Goal: Task Accomplishment & Management: Manage account settings

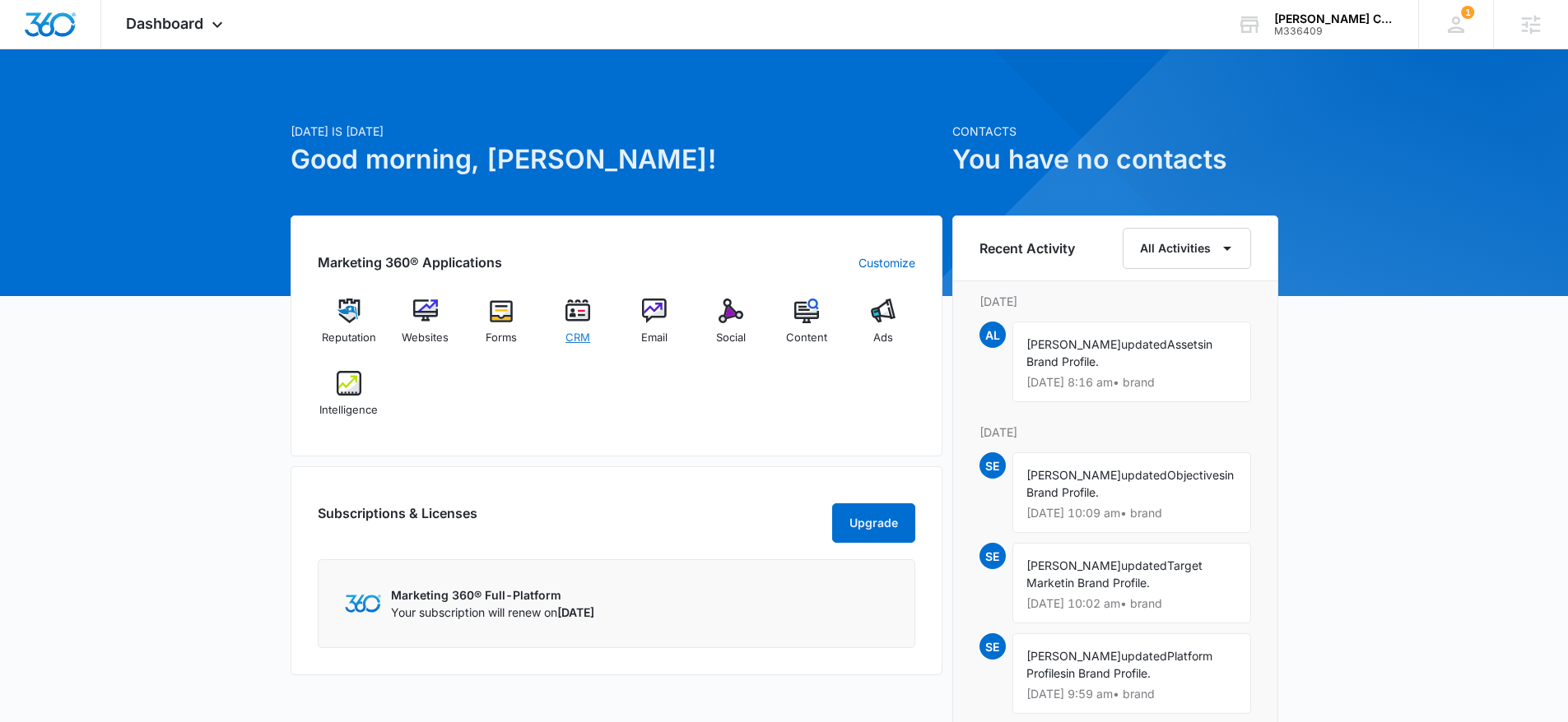
click at [586, 335] on span "CRM" at bounding box center [577, 338] width 24 height 17
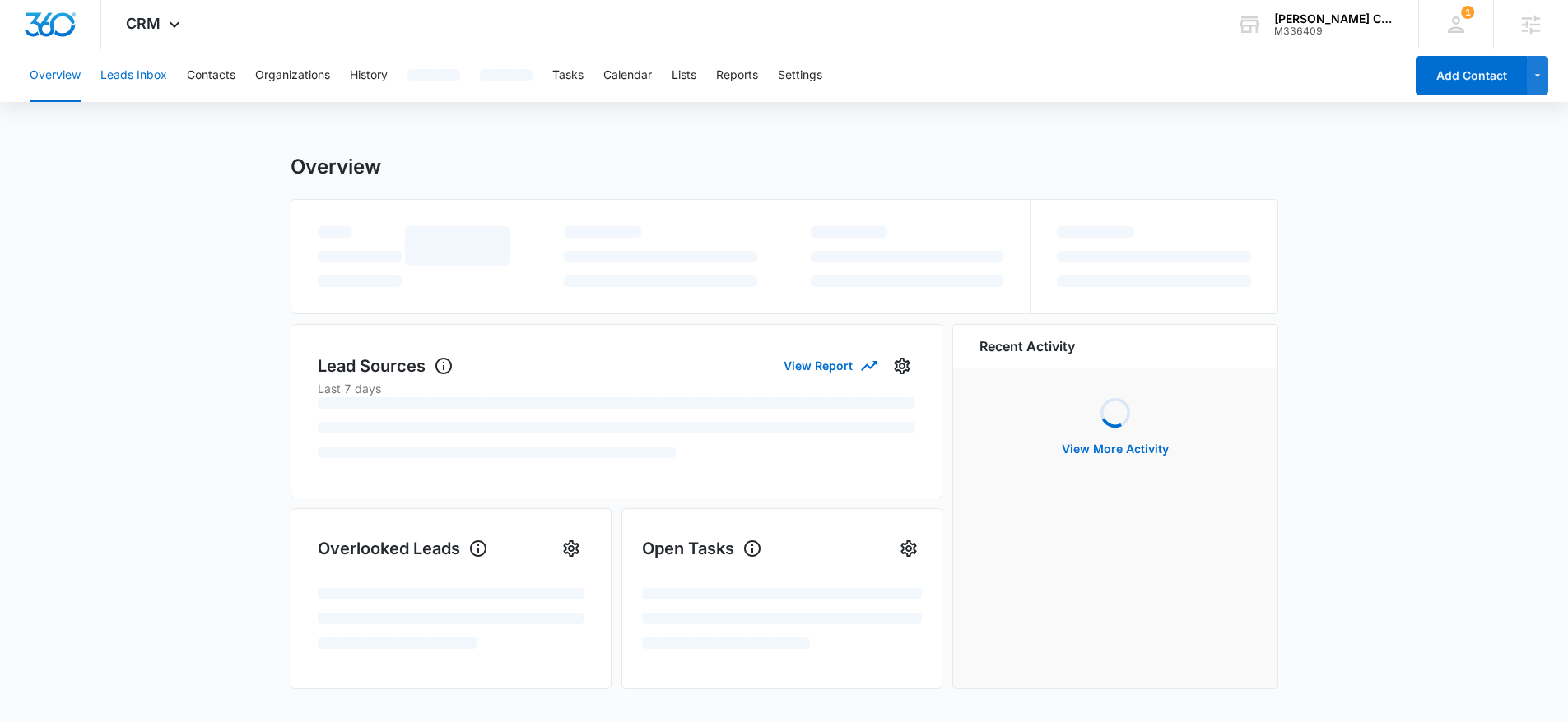
click at [153, 72] on button "Leads Inbox" at bounding box center [133, 76] width 67 height 52
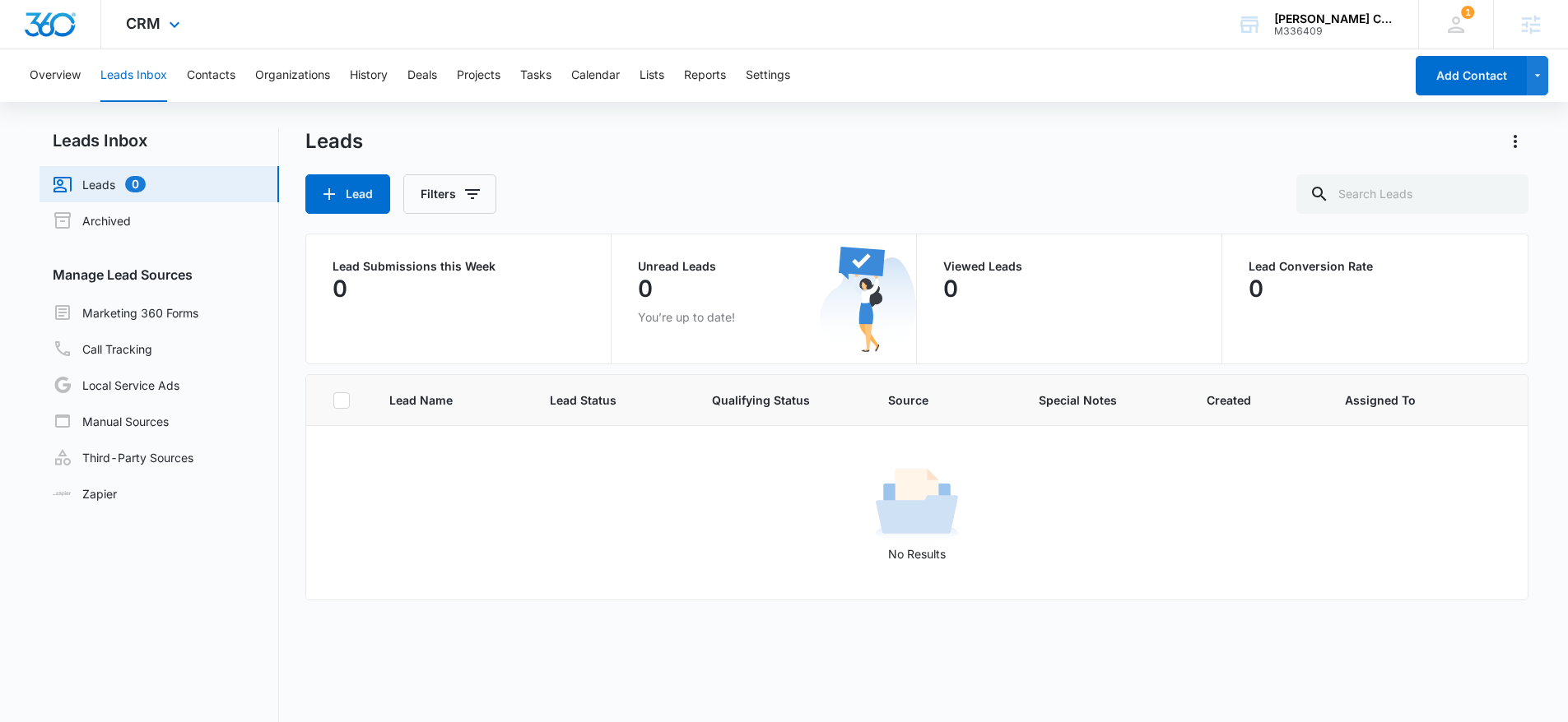
click at [52, 24] on img "Dashboard" at bounding box center [51, 24] width 52 height 24
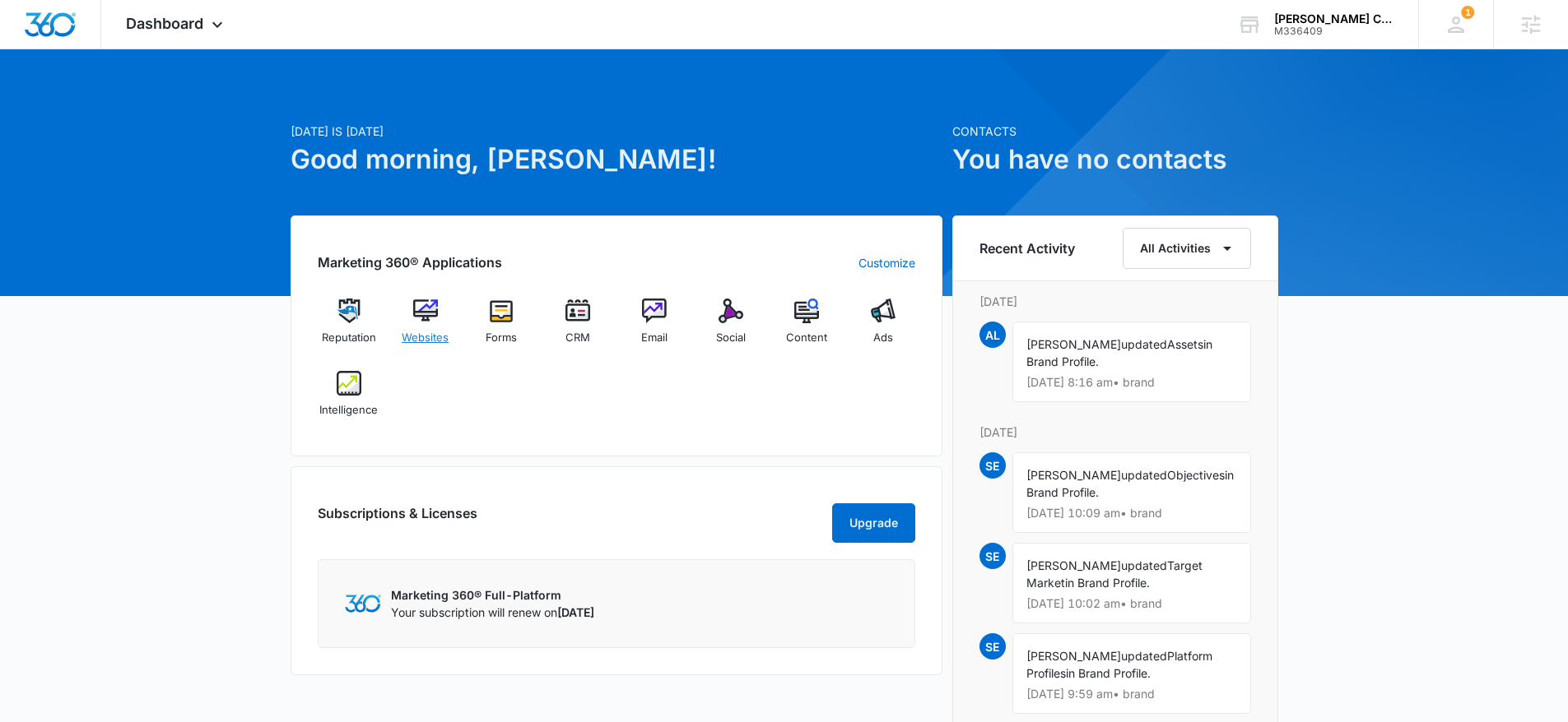
click at [428, 315] on img at bounding box center [425, 310] width 24 height 24
click at [1266, 23] on div "Terry Thomure's Construction Services M336409 Your Accounts View All" at bounding box center [1315, 24] width 206 height 49
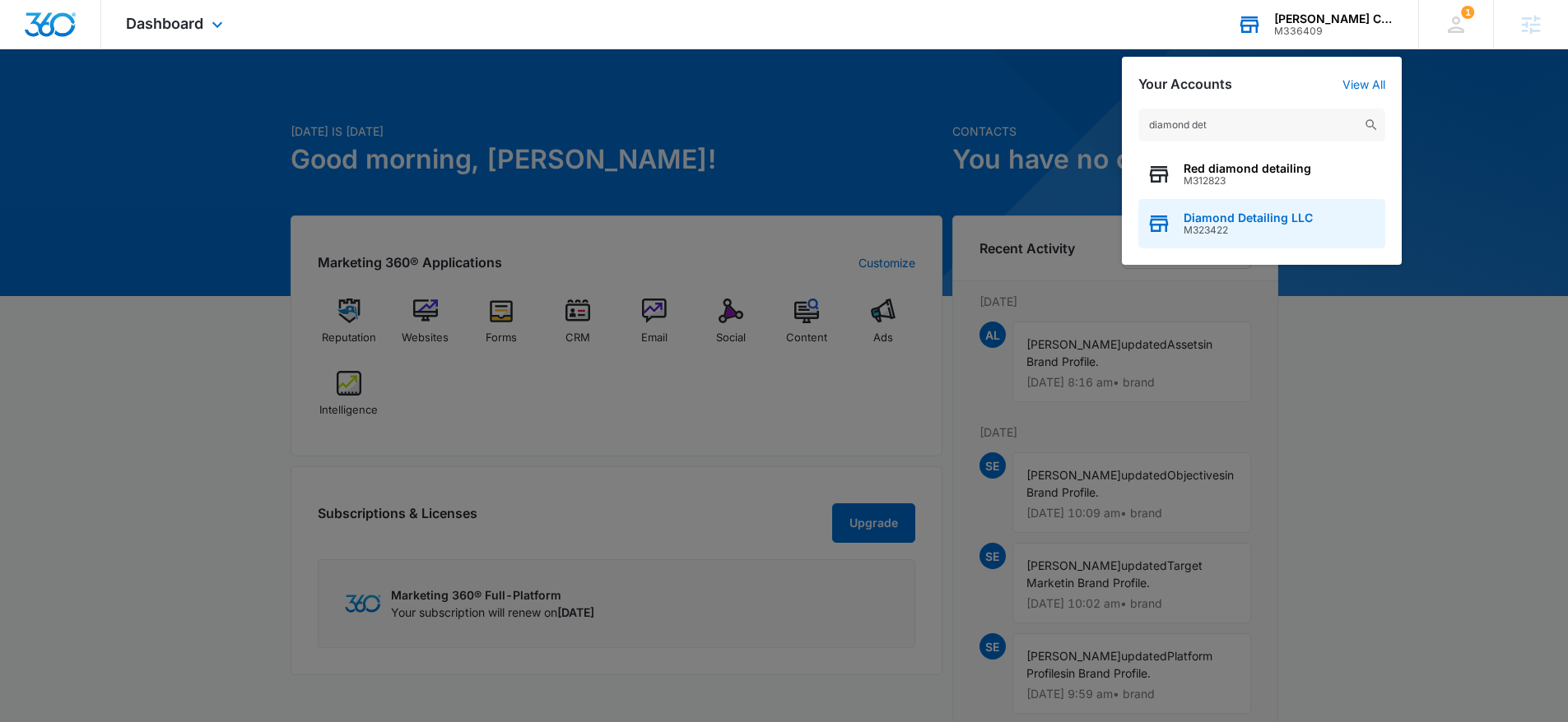
type input "diamond det"
click at [1268, 221] on span "Diamond Detailing LLC" at bounding box center [1248, 219] width 129 height 14
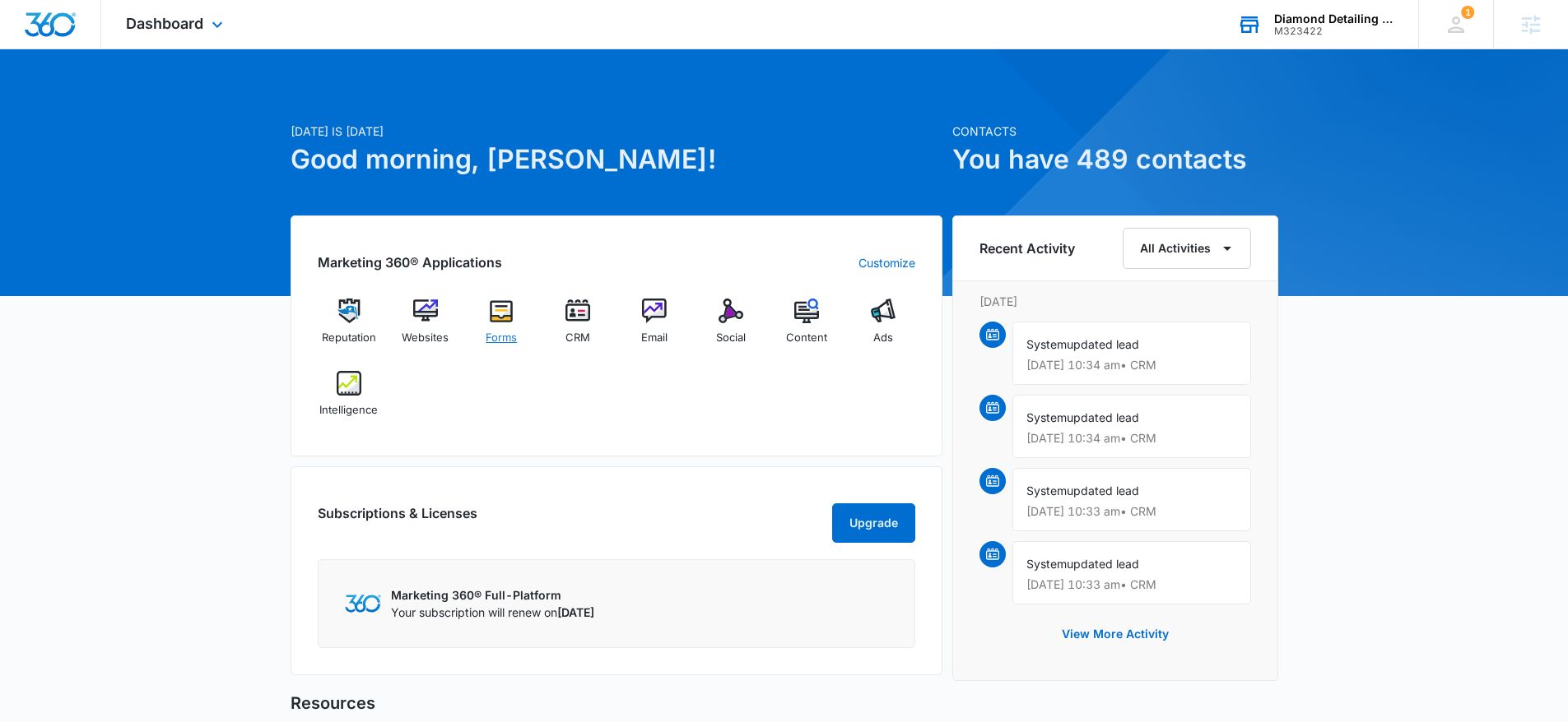
click at [519, 320] on div "Forms" at bounding box center [502, 327] width 63 height 59
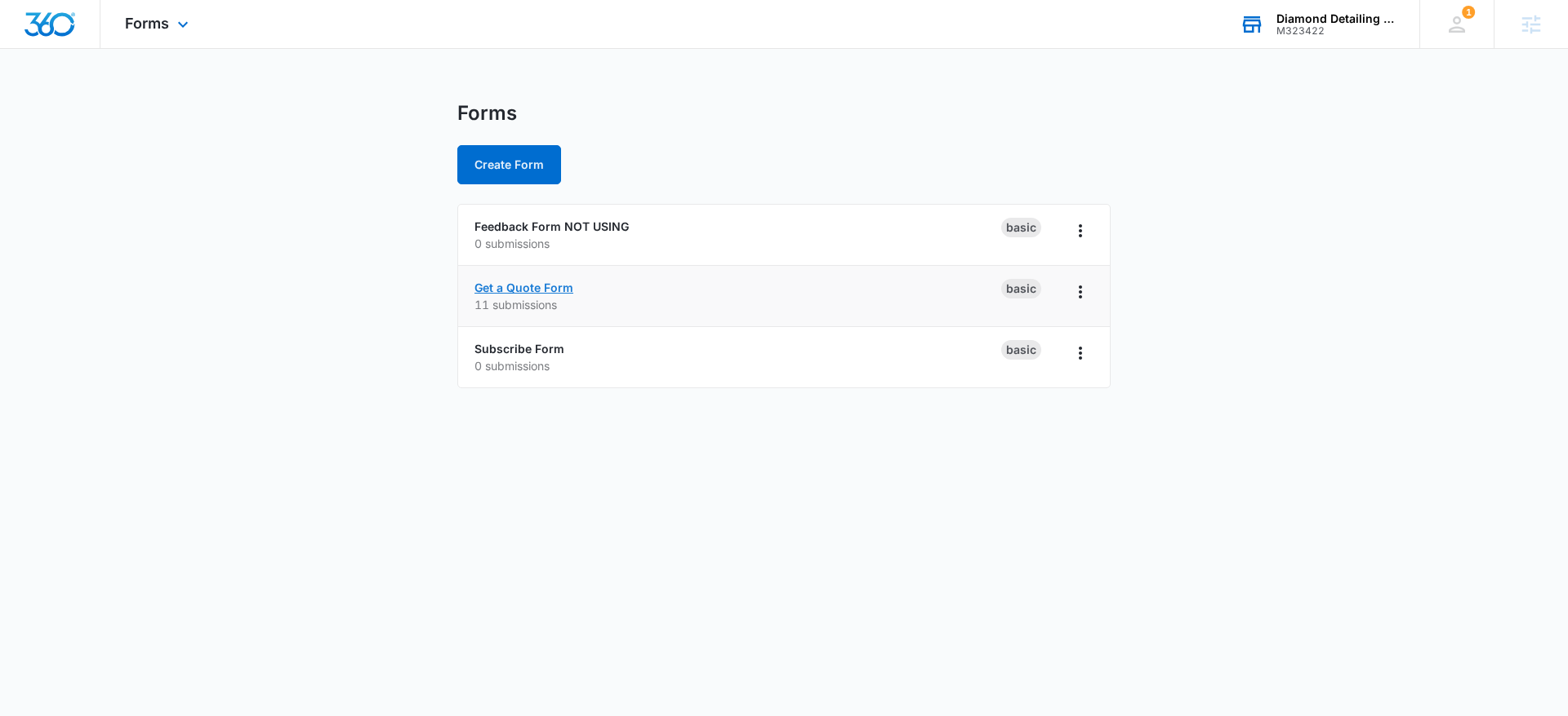
click at [538, 280] on link "Get a Quote Form" at bounding box center [524, 287] width 98 height 13
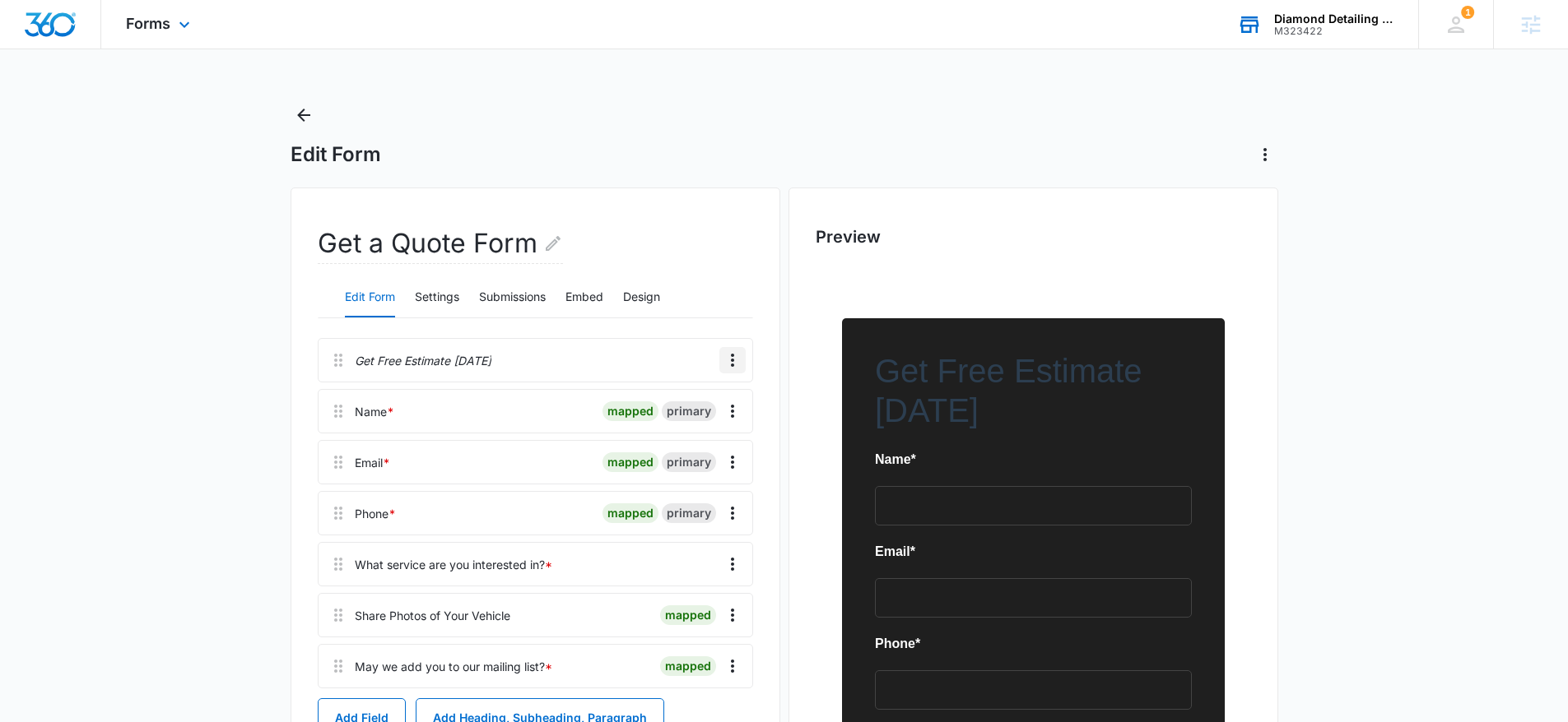
click at [736, 362] on icon "Overflow Menu" at bounding box center [732, 361] width 19 height 19
click at [713, 432] on button "Delete" at bounding box center [698, 430] width 94 height 24
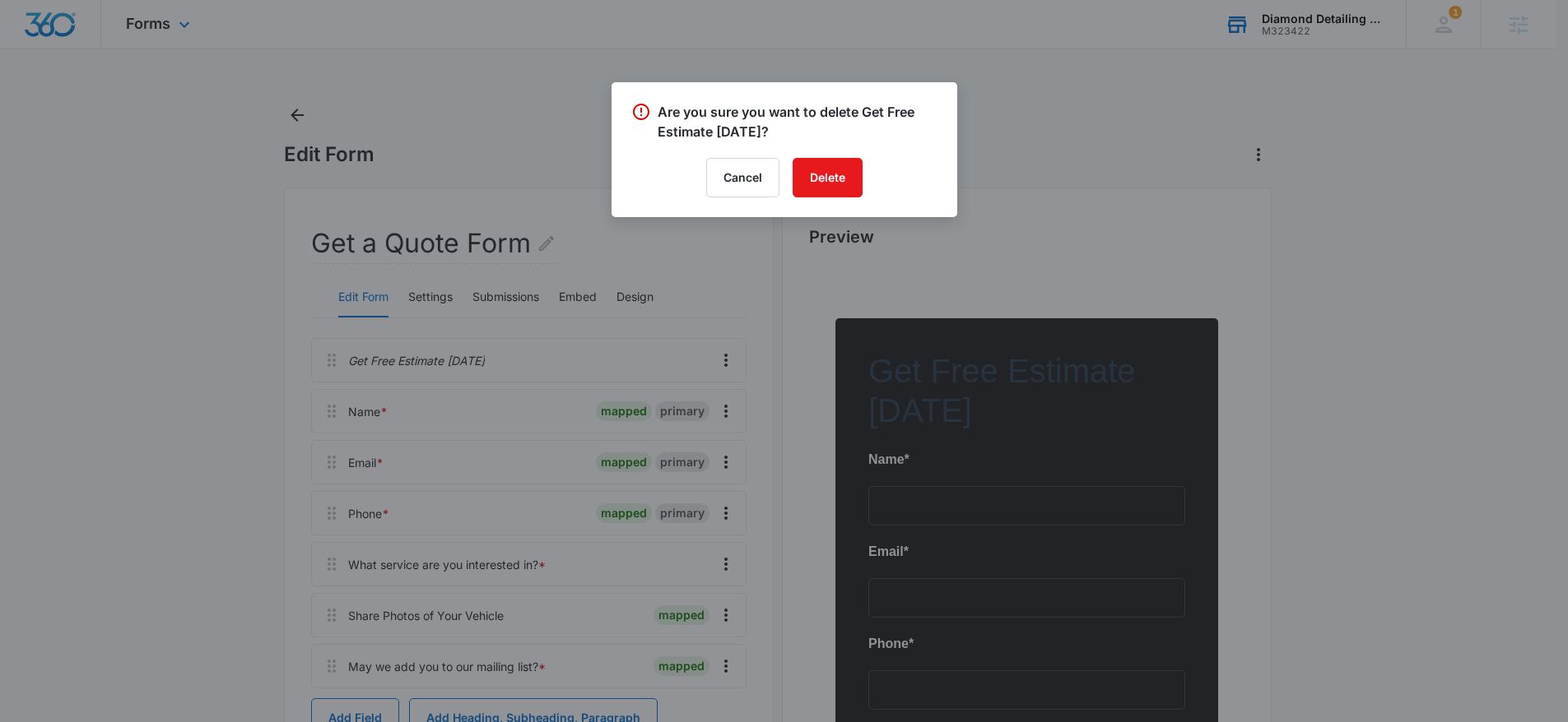
click at [827, 155] on div "Are you sure you want to delete Get Free Estimate Today? Cancel Delete" at bounding box center [784, 150] width 346 height 135
click at [829, 170] on button "Delete" at bounding box center [827, 178] width 70 height 40
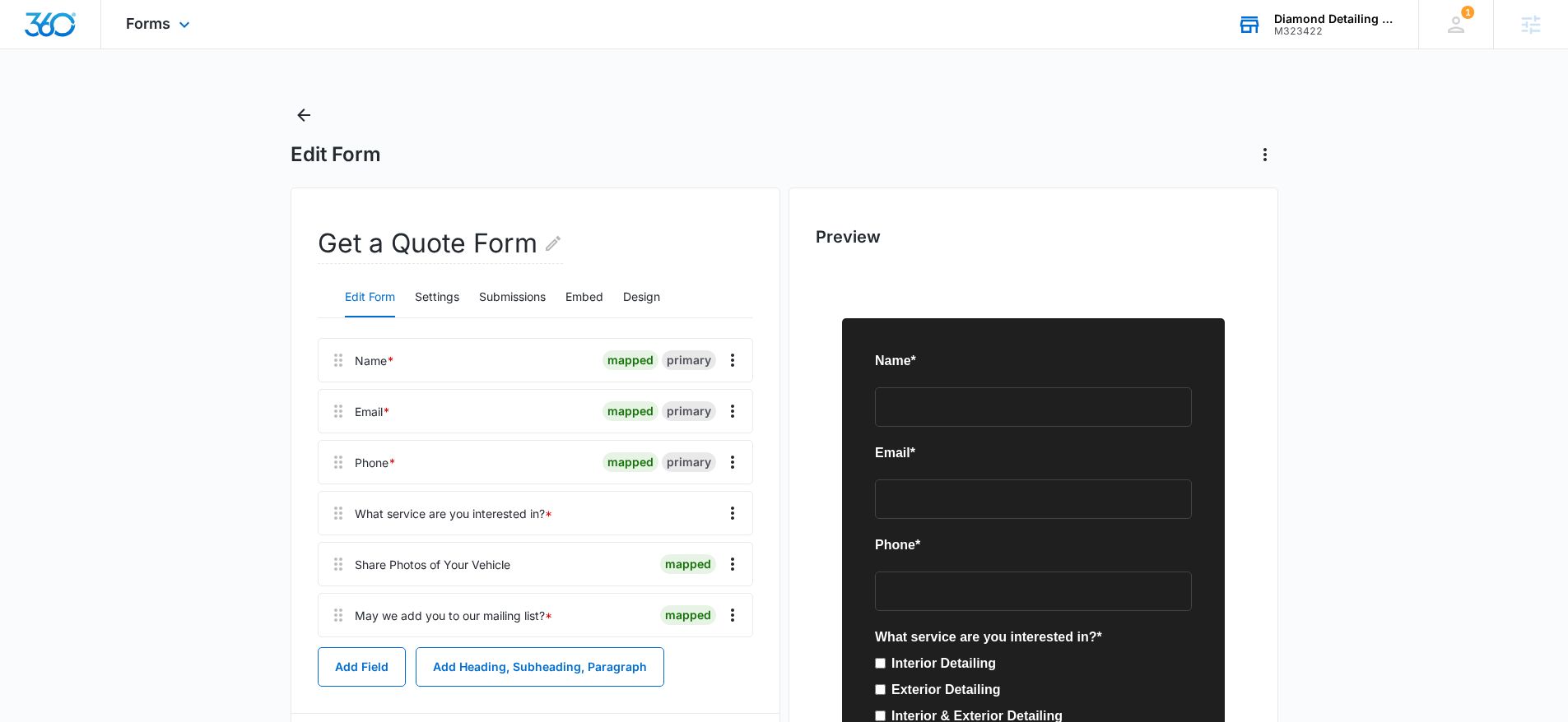
click at [1275, 18] on div "Diamond Detailing LLC" at bounding box center [1335, 19] width 121 height 14
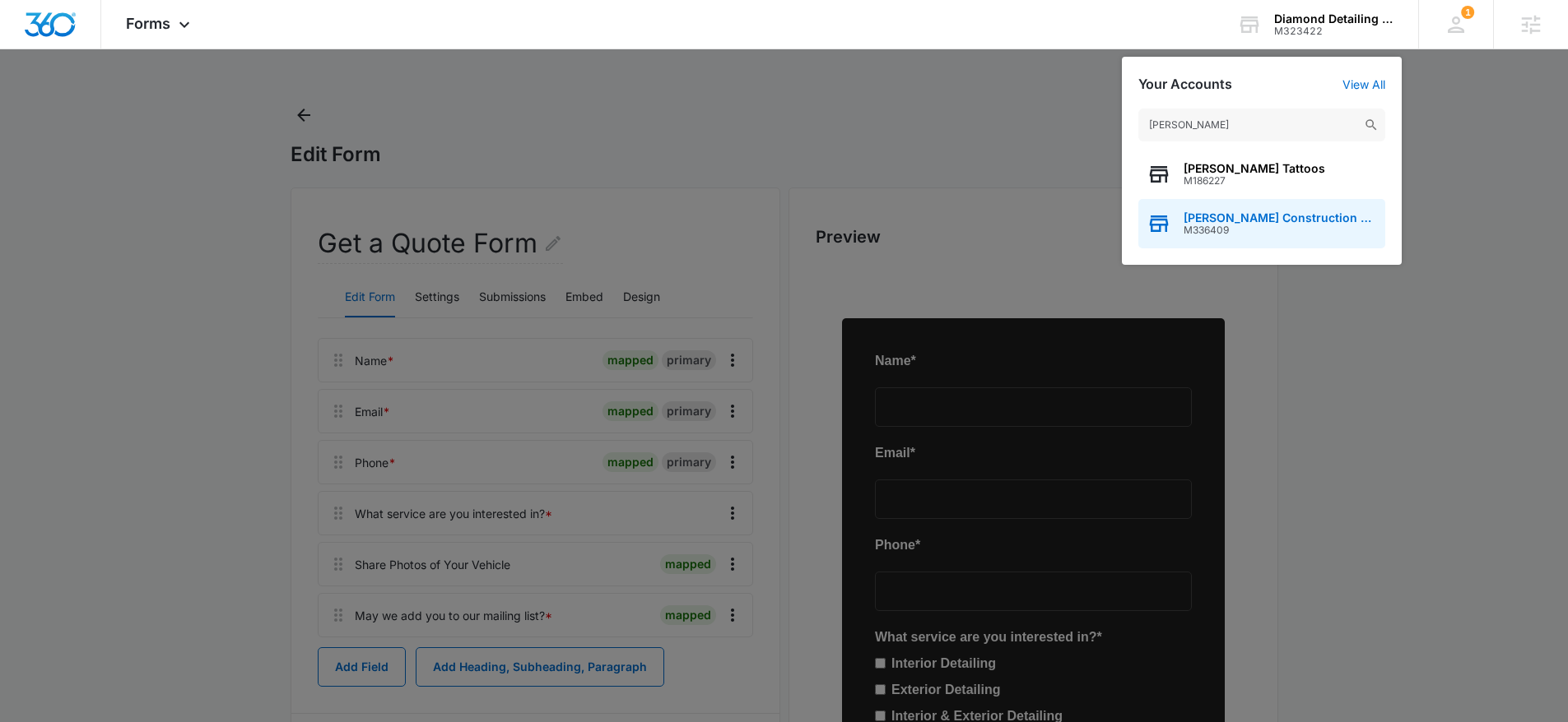
type input "terry t"
click at [1243, 227] on span "M336409" at bounding box center [1280, 230] width 193 height 12
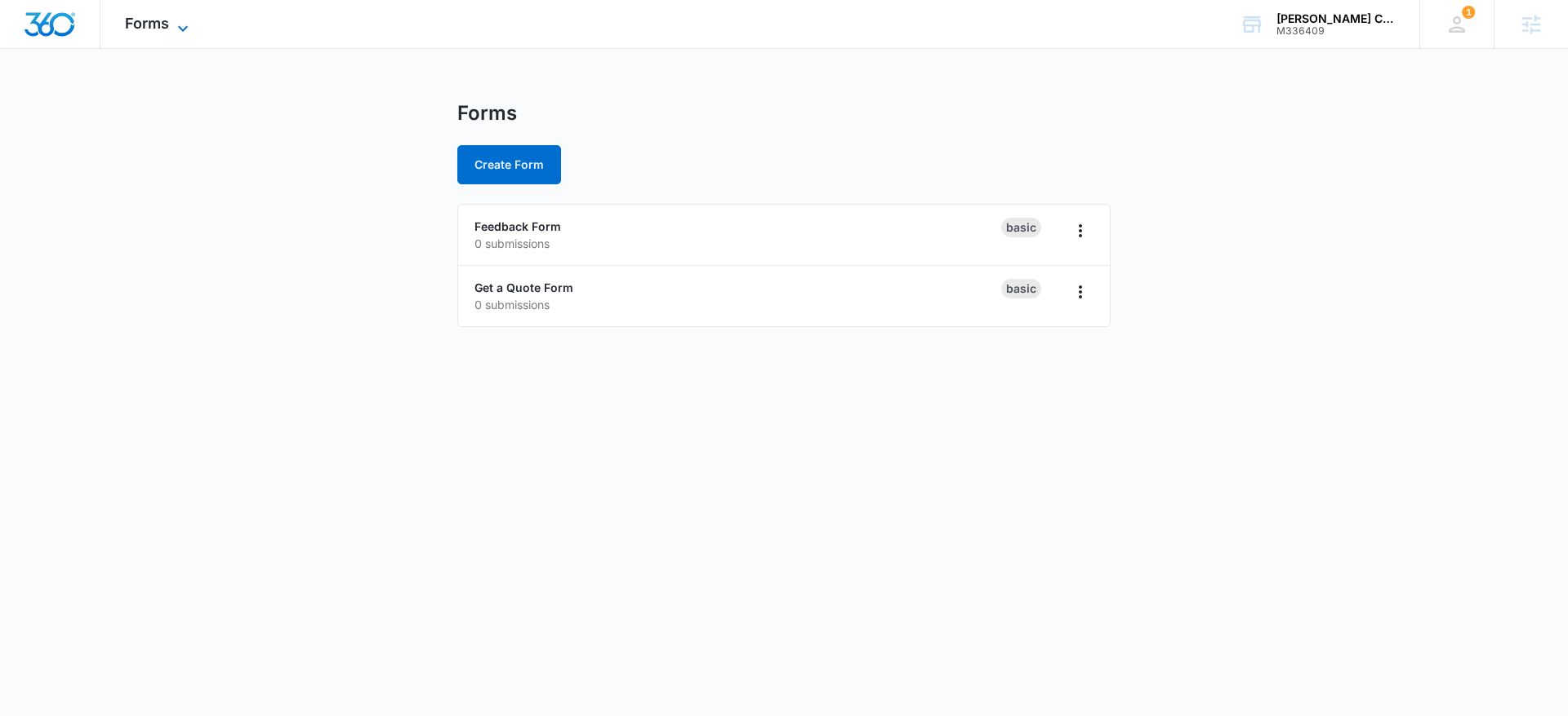
click at [184, 32] on icon at bounding box center [183, 28] width 19 height 19
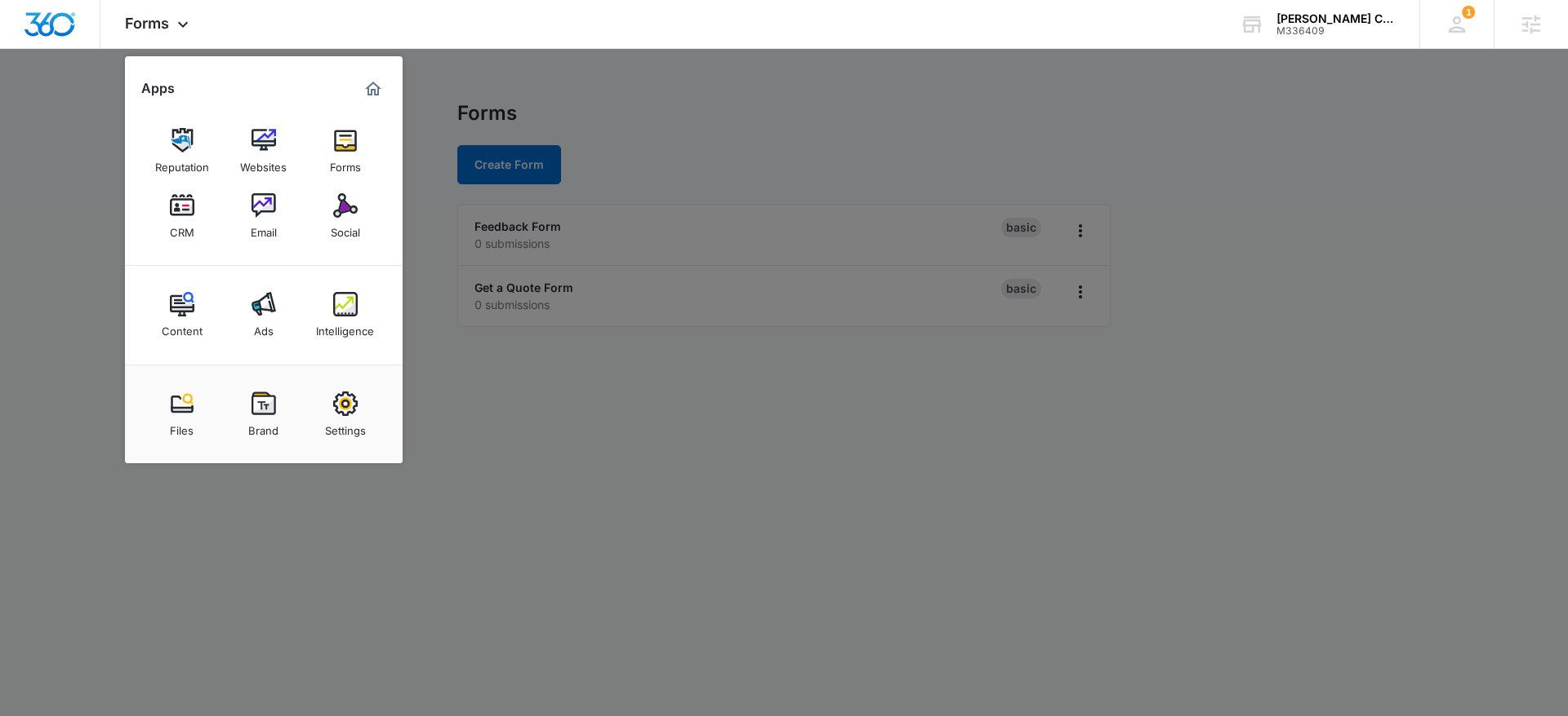
click at [642, 253] on div at bounding box center [784, 358] width 1568 height 716
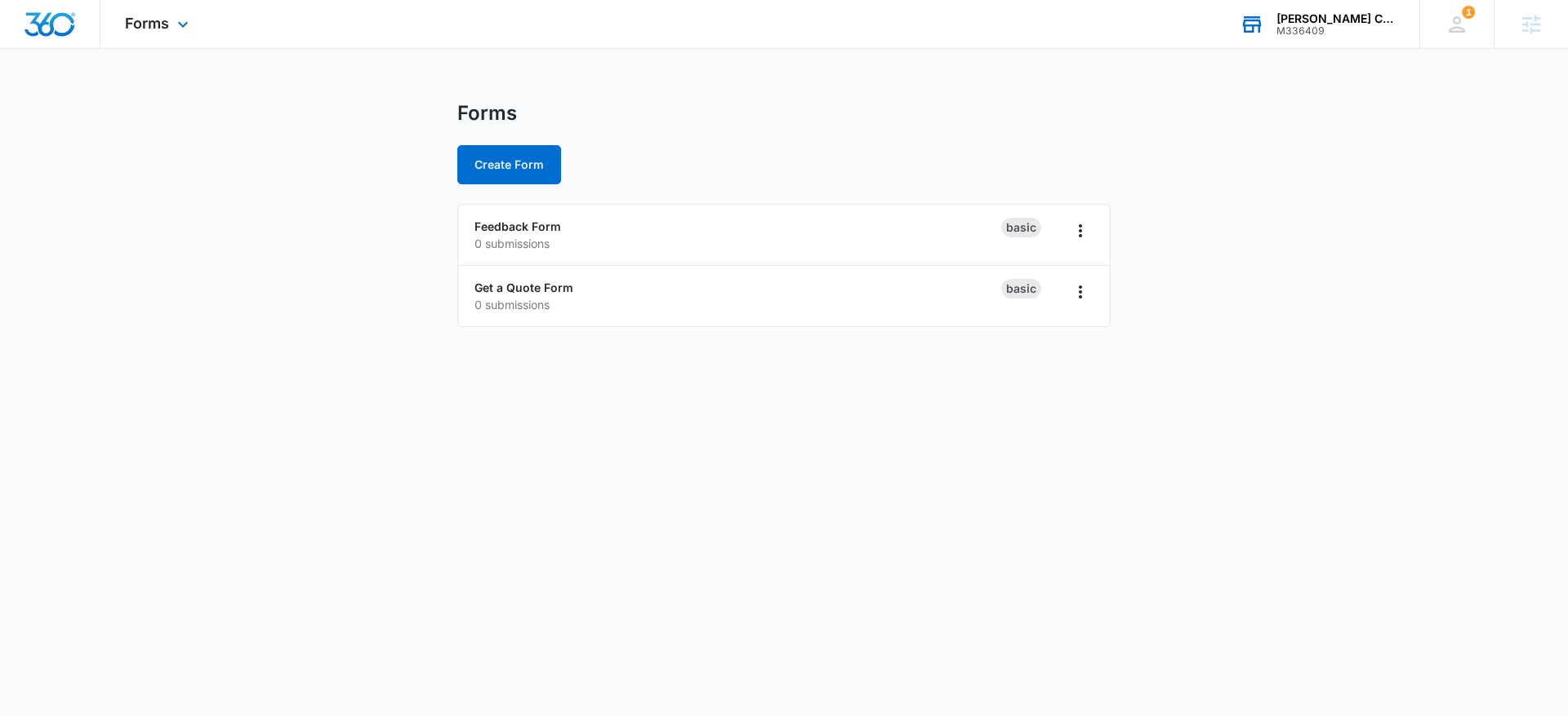
click at [1324, 27] on div "M336409" at bounding box center [1337, 31] width 120 height 12
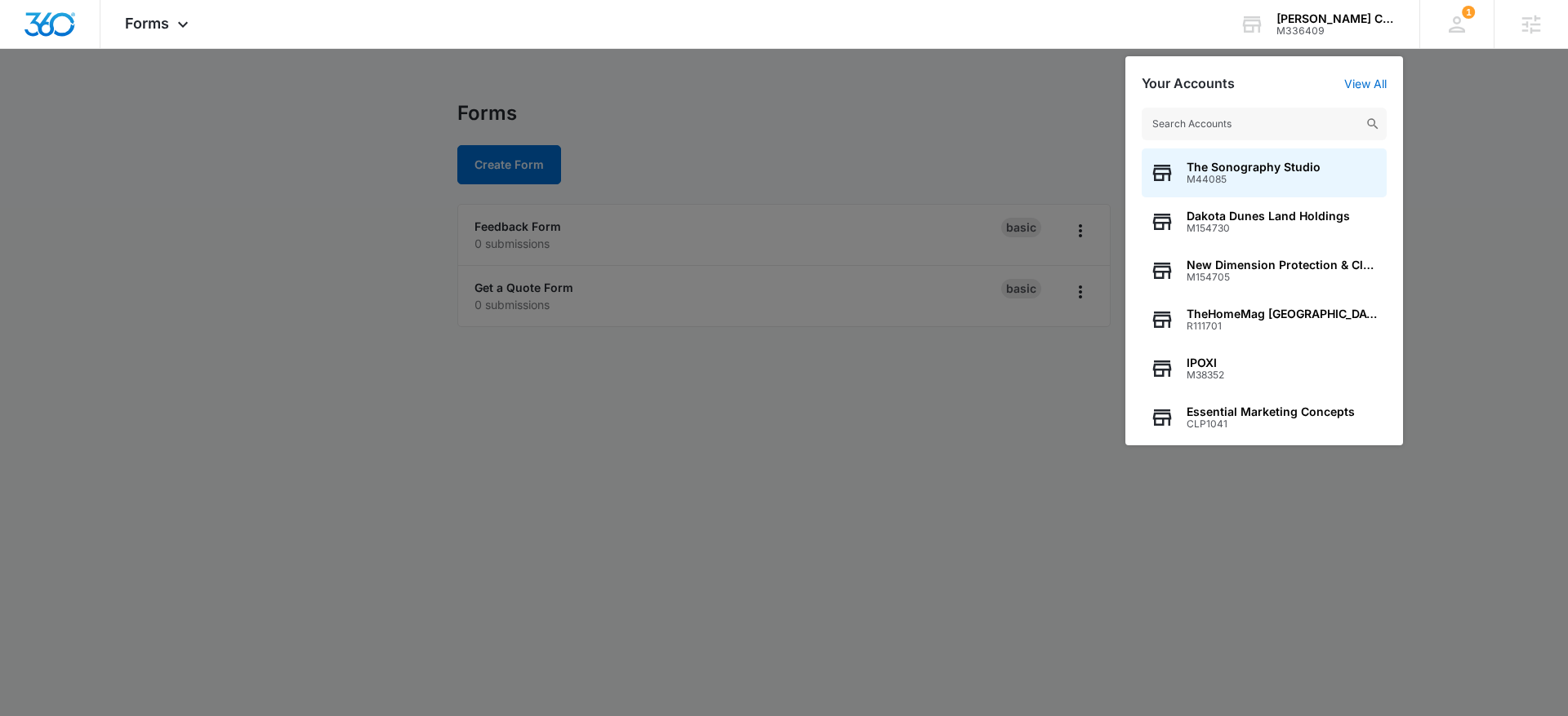
click at [1239, 122] on input "text" at bounding box center [1264, 124] width 245 height 33
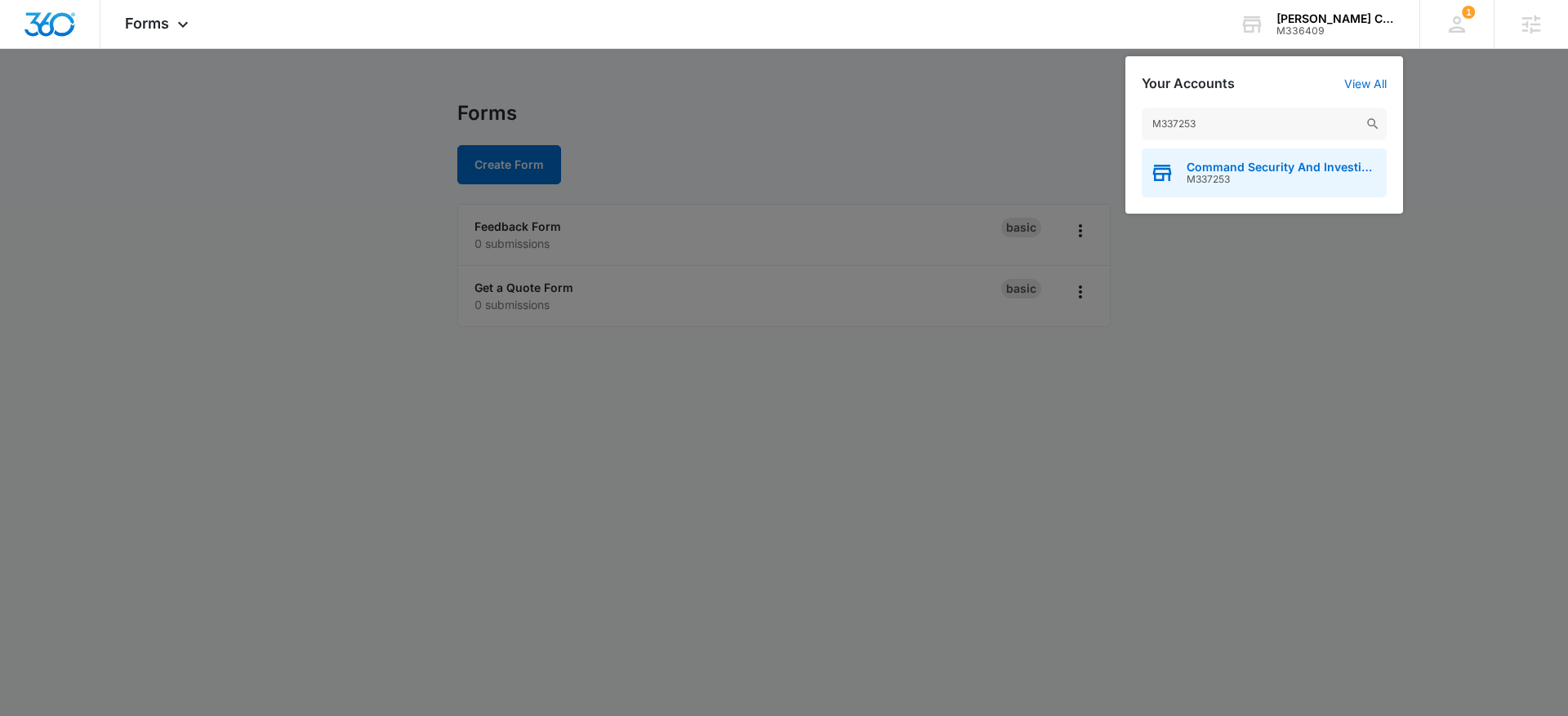
type input "M337253"
click at [1245, 177] on span "M337253" at bounding box center [1282, 179] width 192 height 12
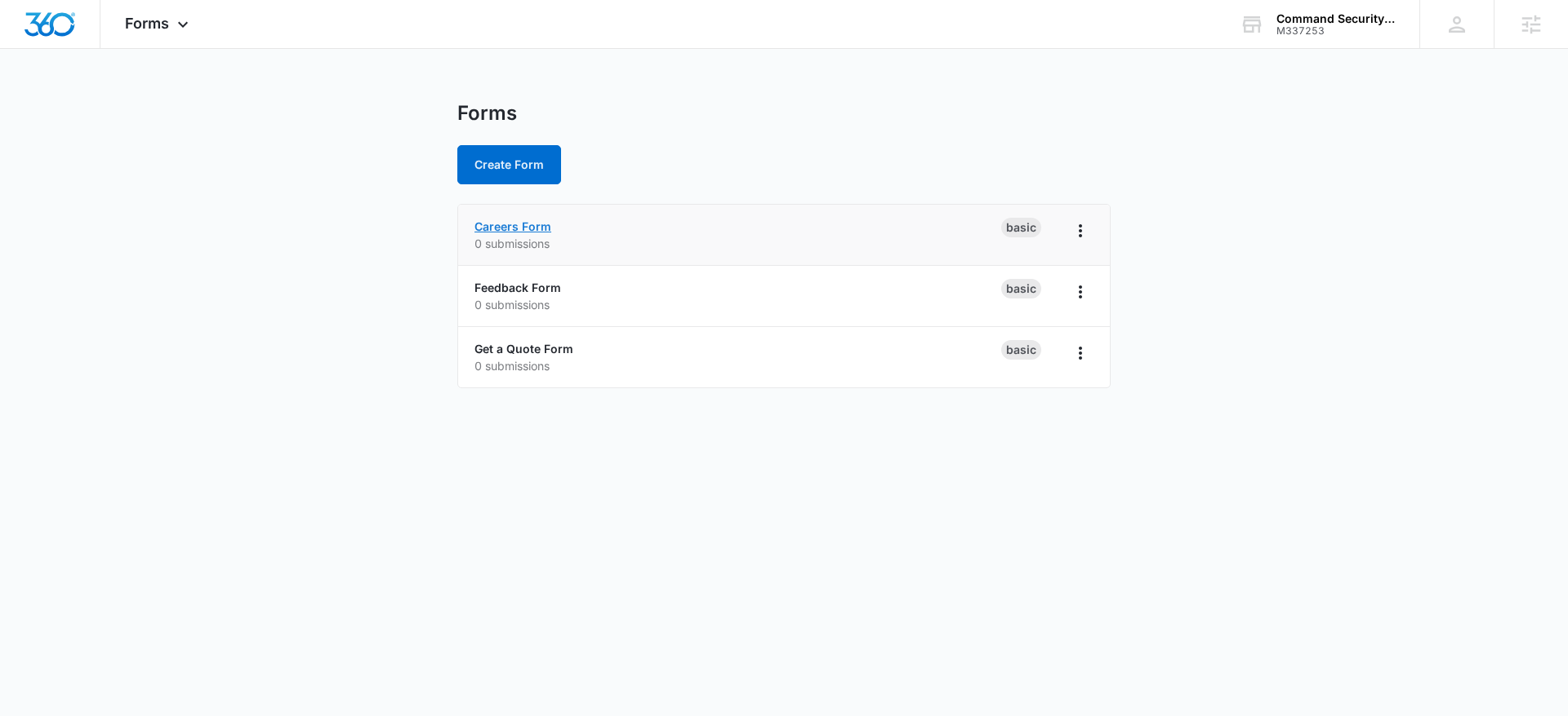
click at [530, 229] on link "Careers Form" at bounding box center [513, 226] width 77 height 13
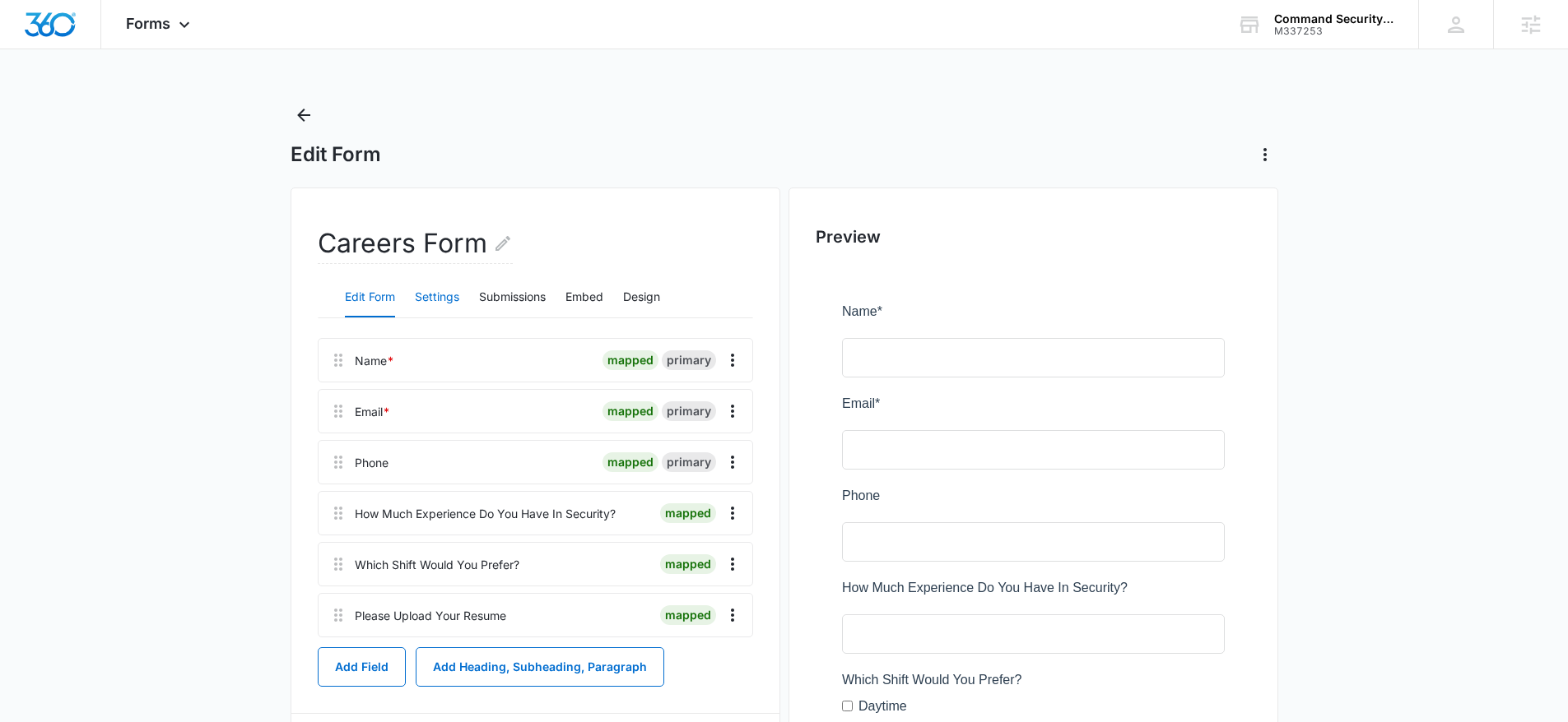
click at [442, 295] on button "Settings" at bounding box center [437, 297] width 45 height 40
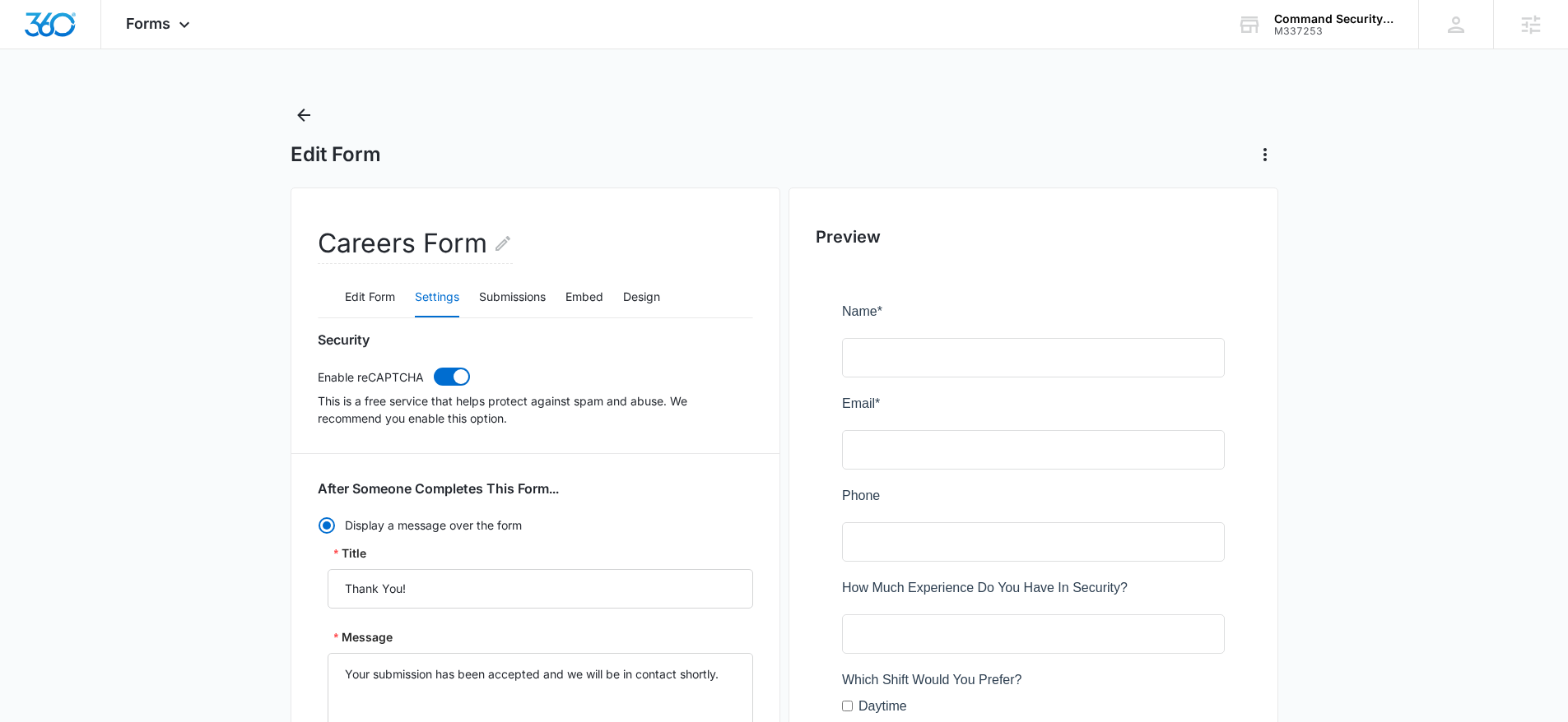
click at [316, 102] on div "Edit Form" at bounding box center [784, 135] width 988 height 66
click at [303, 109] on icon "Back" at bounding box center [304, 116] width 14 height 14
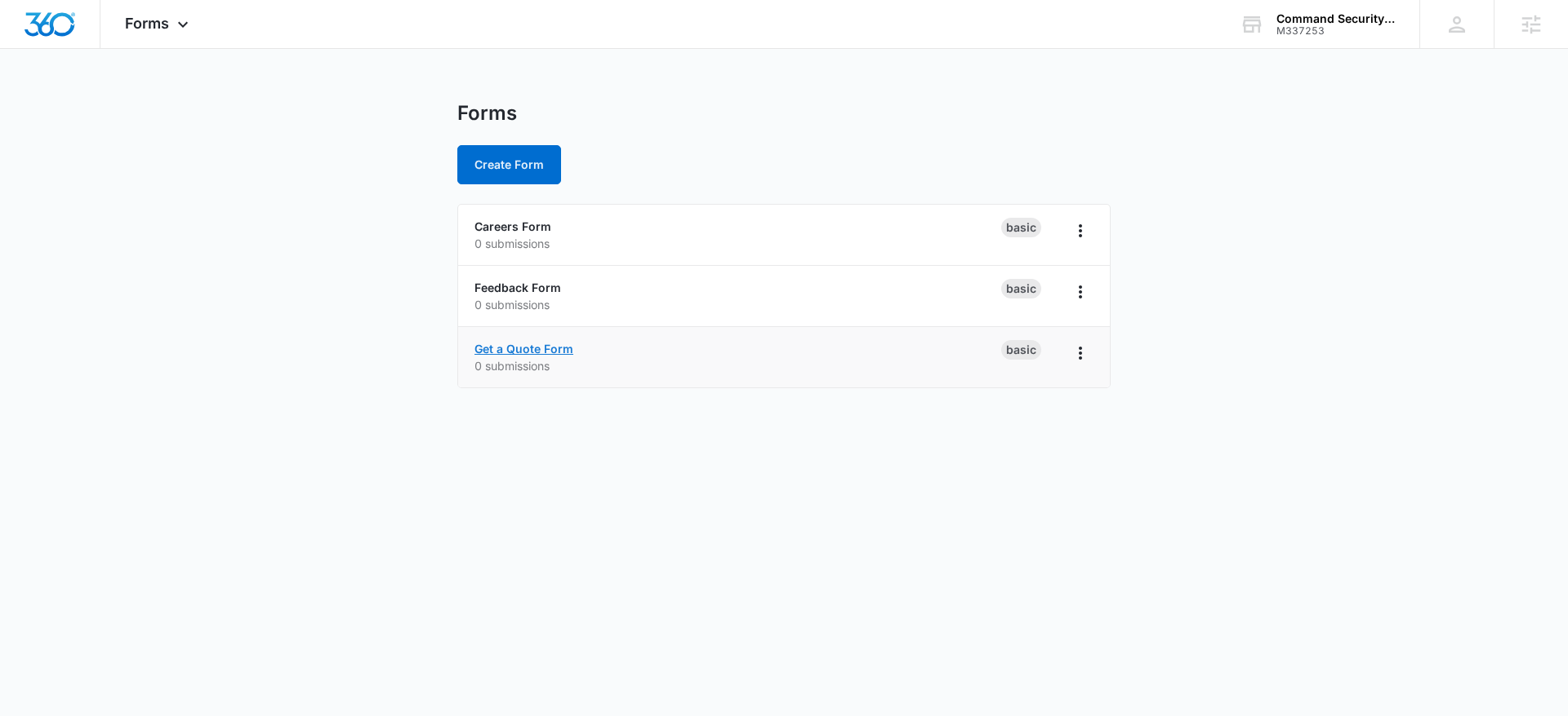
click at [547, 353] on link "Get a Quote Form" at bounding box center [524, 349] width 98 height 13
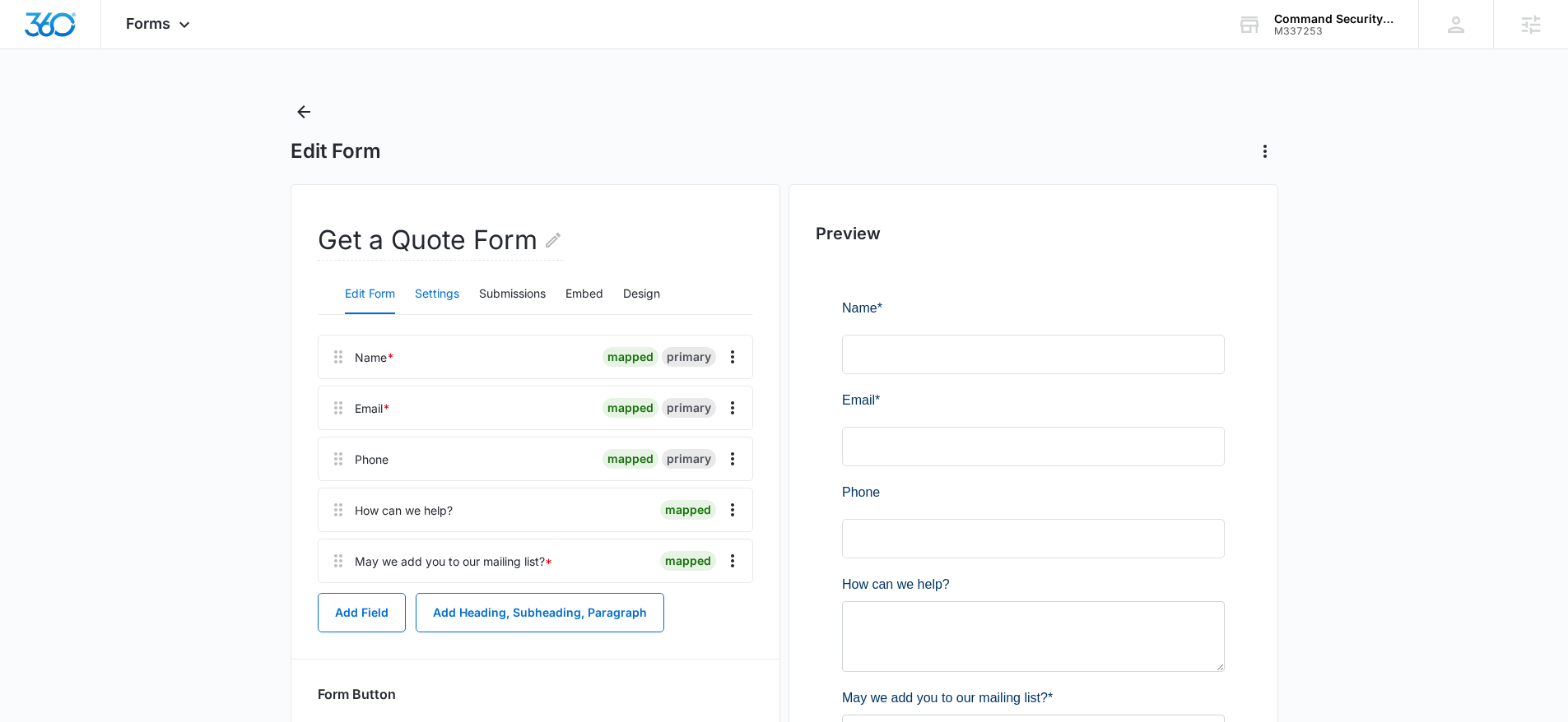
click at [444, 289] on button "Settings" at bounding box center [437, 294] width 45 height 40
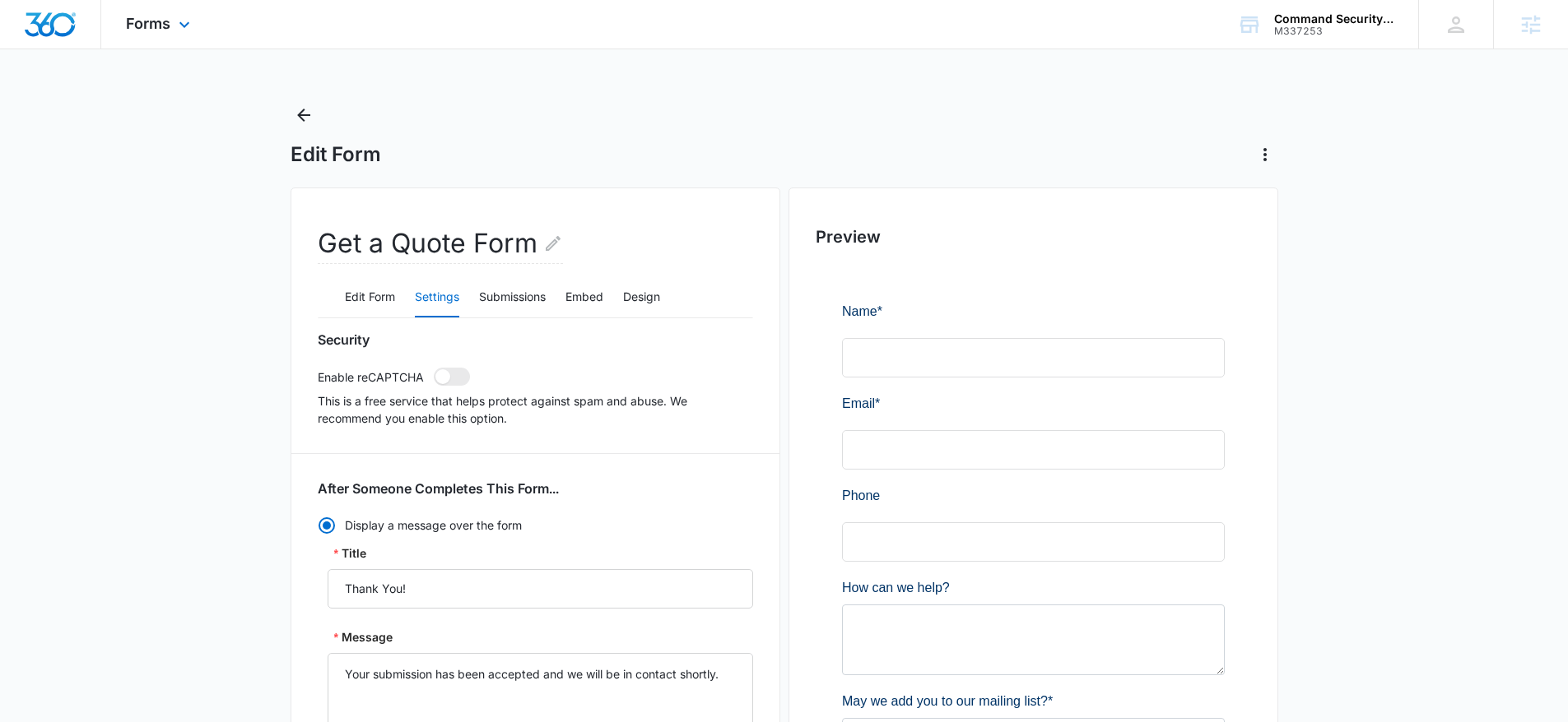
click at [171, 32] on div "Forms Apps Reputation Websites Forms CRM Email Social Shop Content Ads Intellig…" at bounding box center [159, 24] width 118 height 49
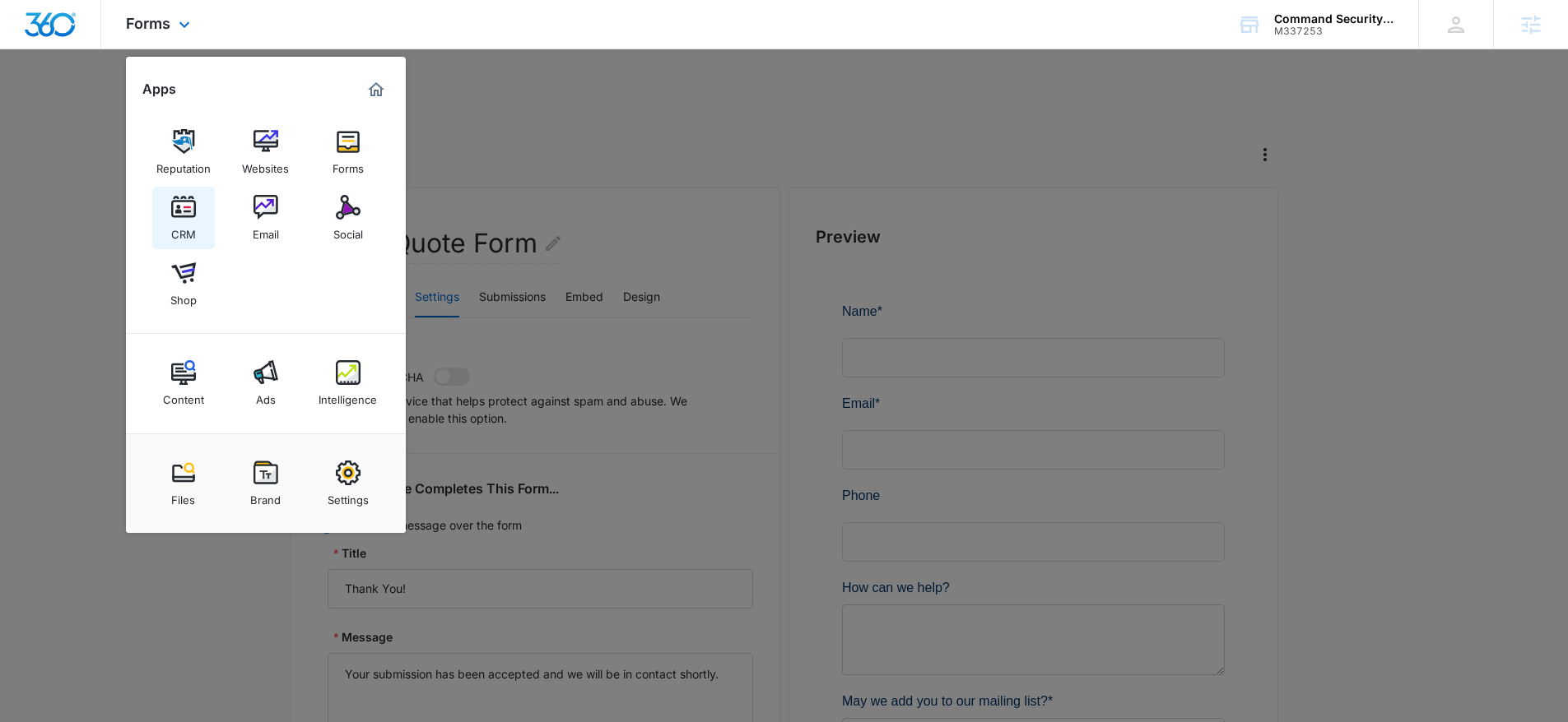
click at [186, 223] on div "CRM" at bounding box center [183, 230] width 24 height 21
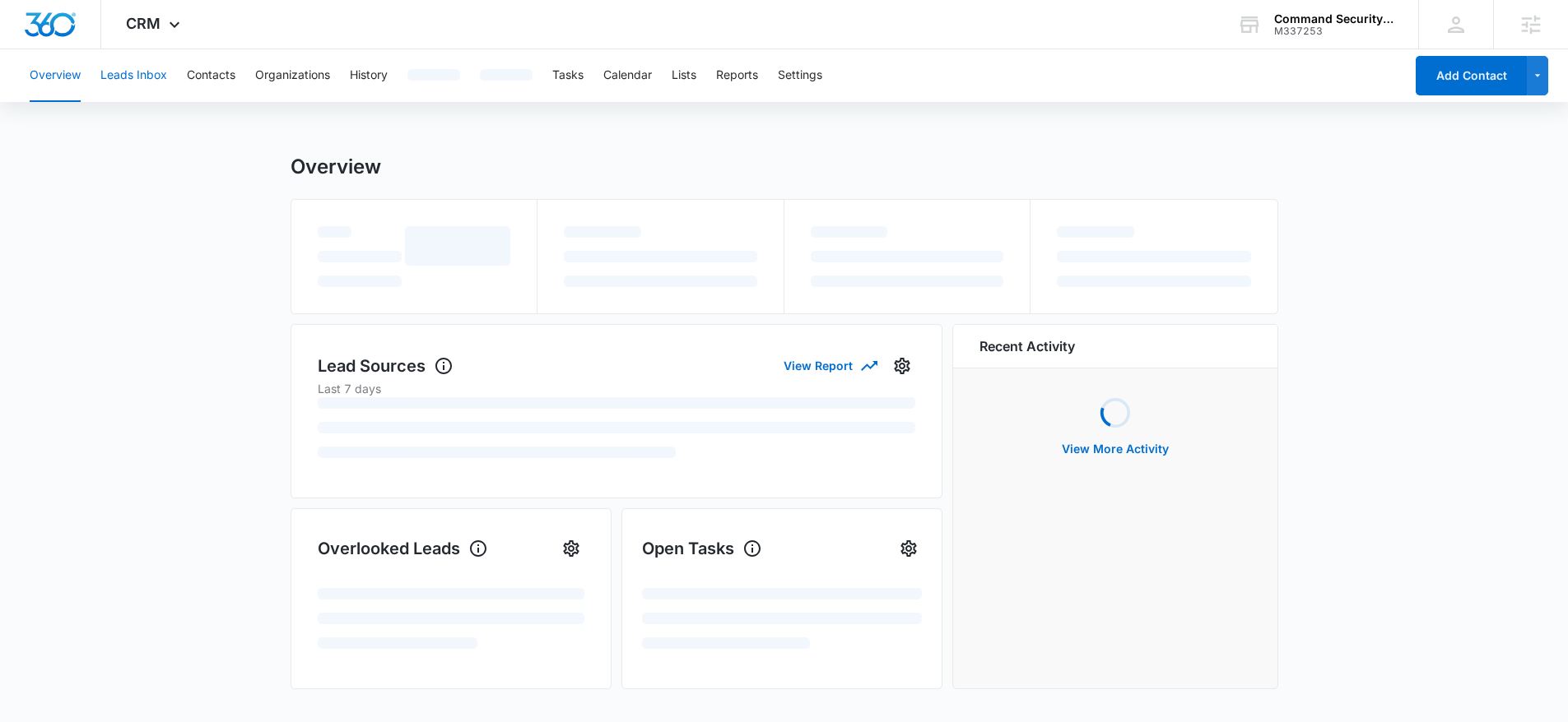
click at [137, 80] on button "Leads Inbox" at bounding box center [133, 76] width 67 height 52
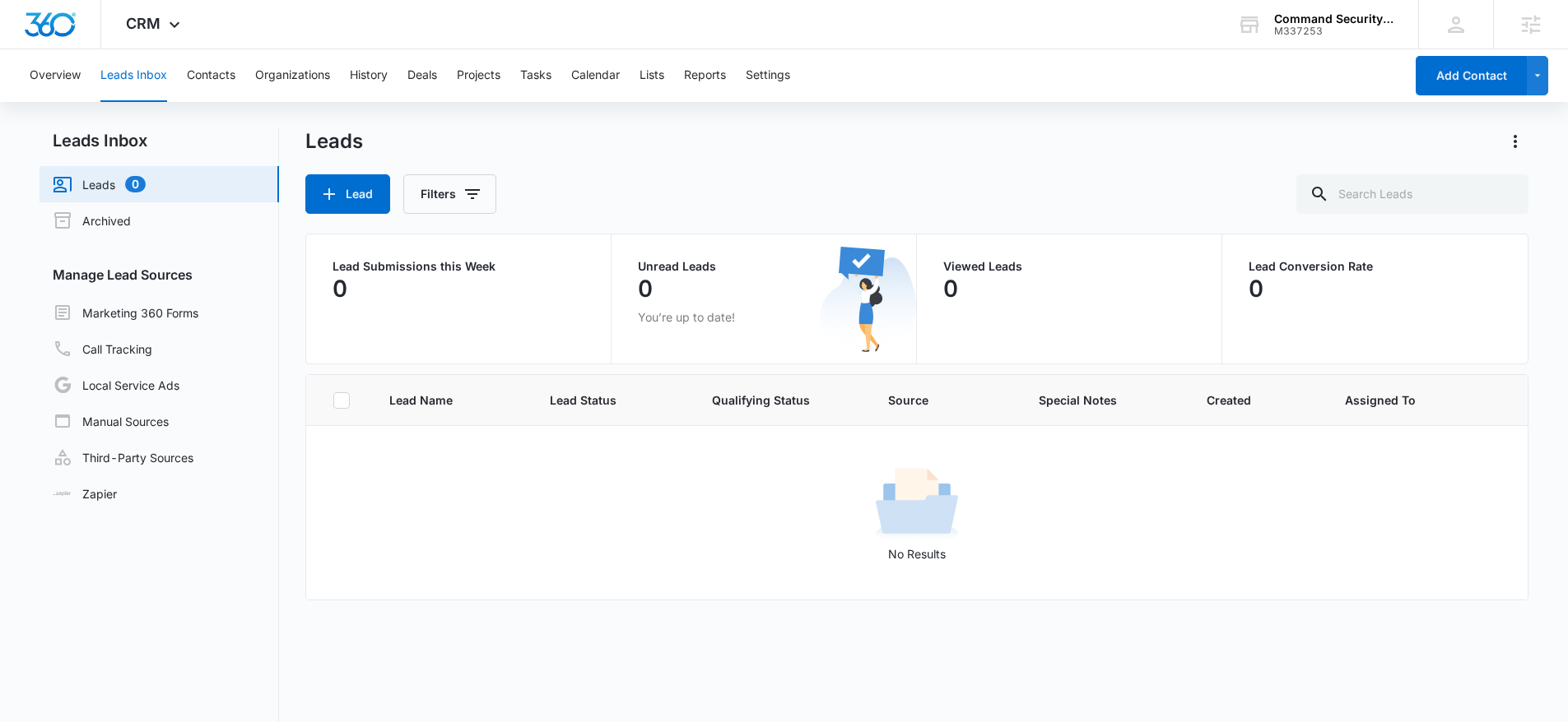
click at [170, 74] on div "Overview Leads Inbox Contacts Organizations History Deals Projects Tasks Calend…" at bounding box center [712, 76] width 1384 height 52
click at [169, 321] on link "Marketing 360 Forms" at bounding box center [125, 313] width 146 height 19
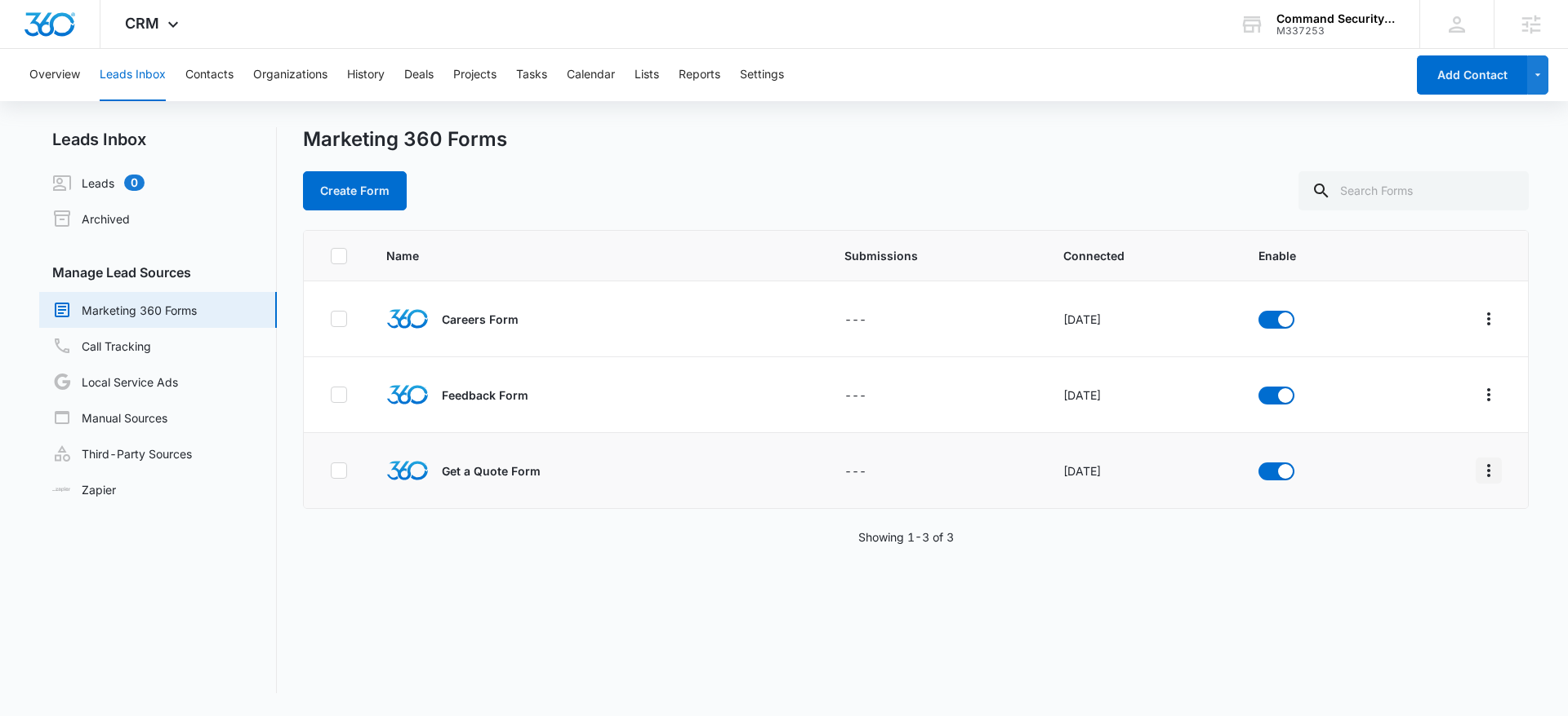
click at [1479, 469] on icon "Overflow Menu" at bounding box center [1489, 470] width 19 height 19
click at [1410, 570] on div "Field Mapping" at bounding box center [1403, 566] width 93 height 12
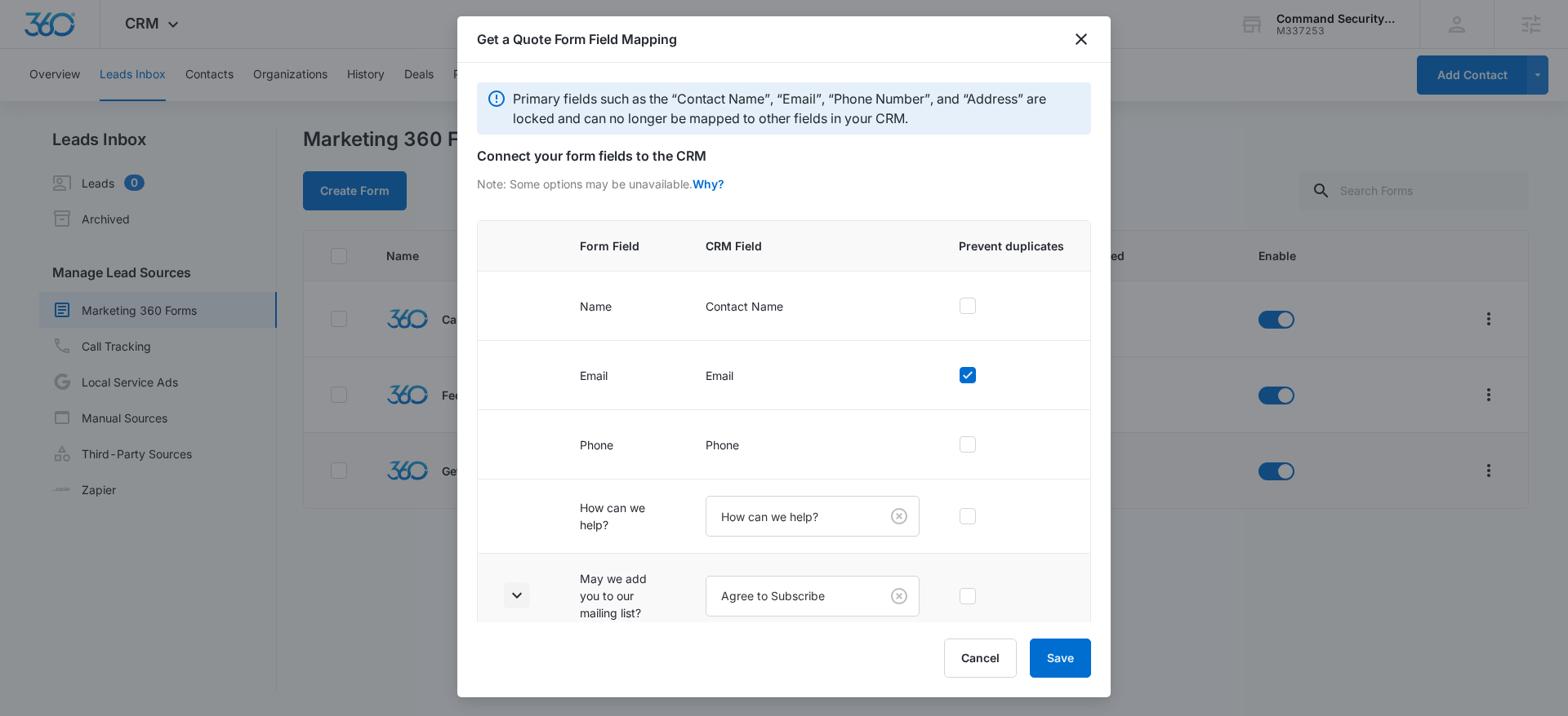
click at [505, 606] on button "button" at bounding box center [516, 596] width 26 height 26
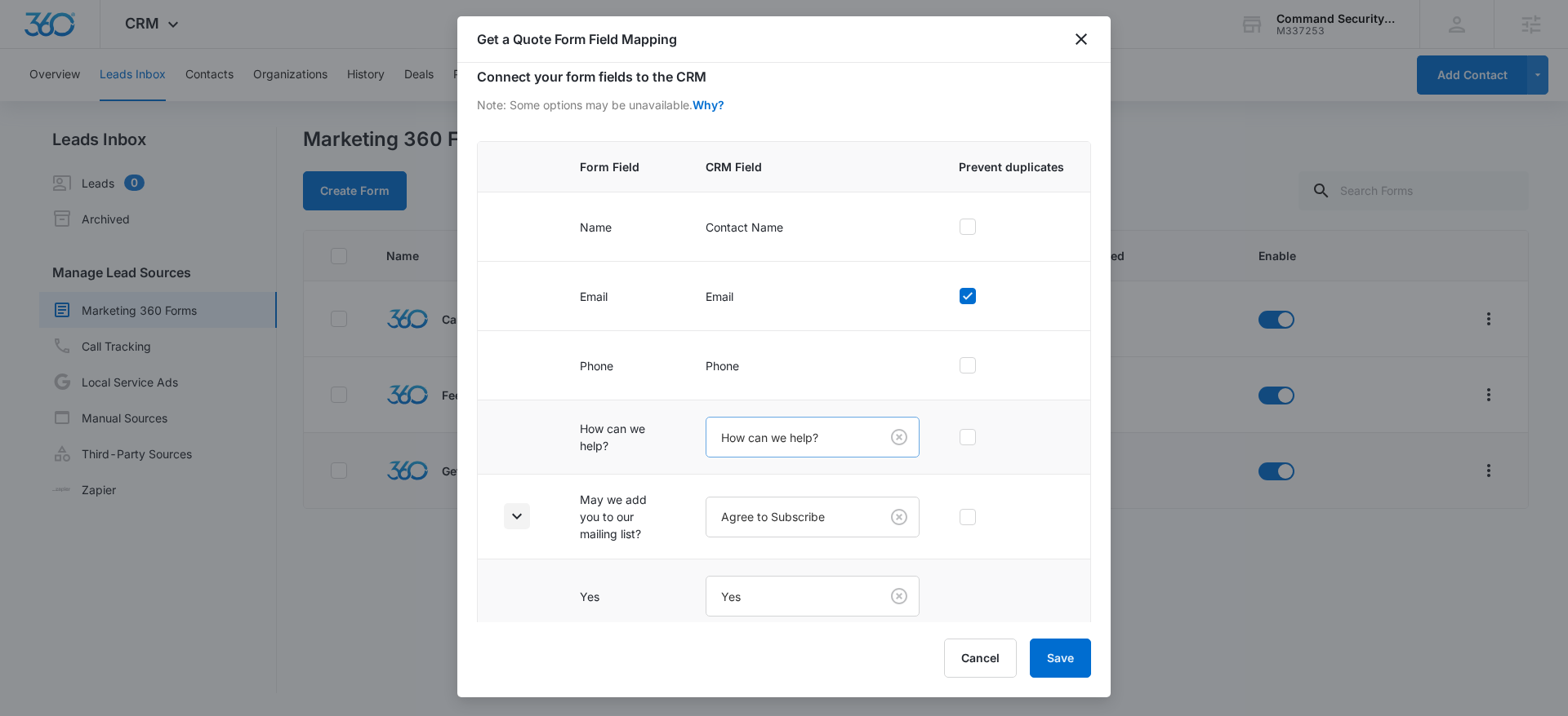
scroll to position [165, 0]
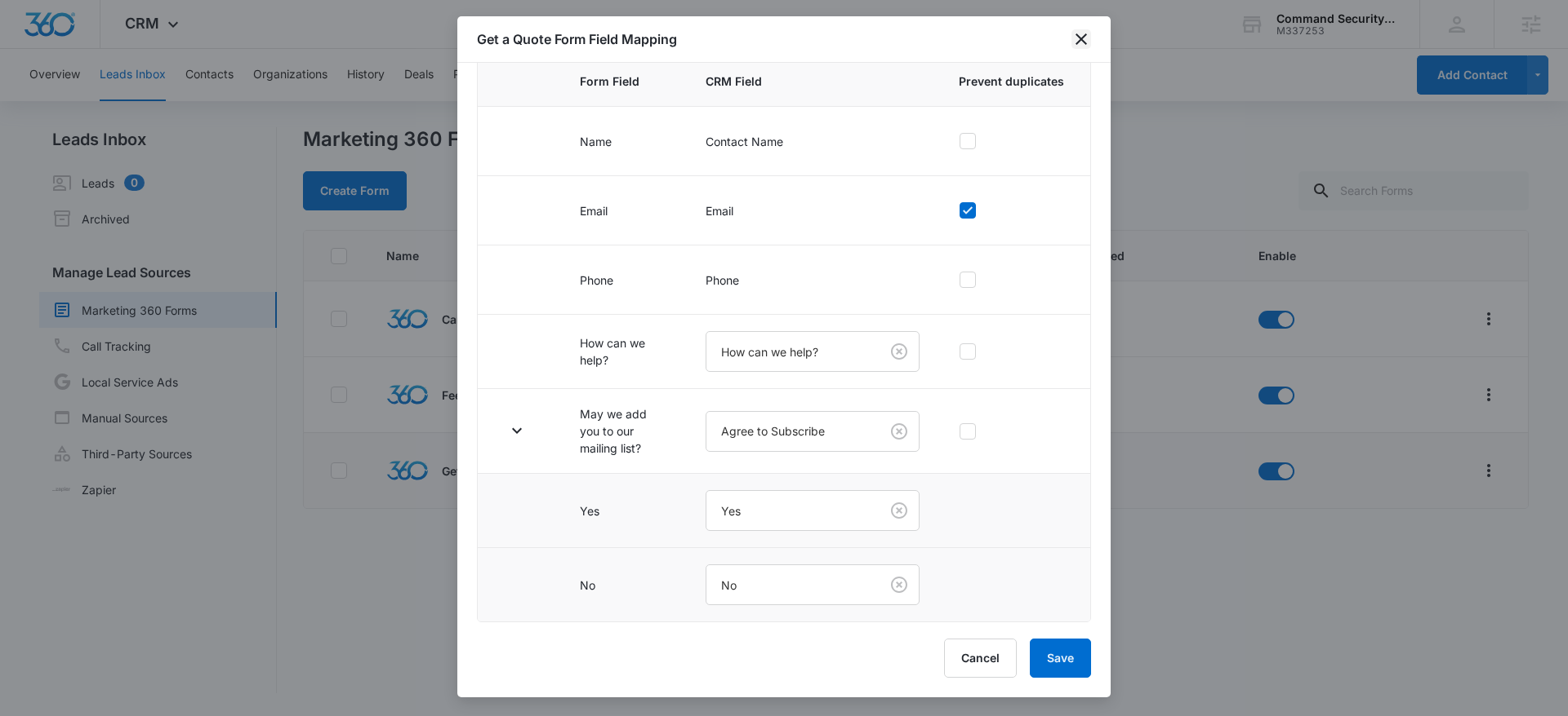
click at [1079, 42] on icon "close" at bounding box center [1081, 39] width 19 height 19
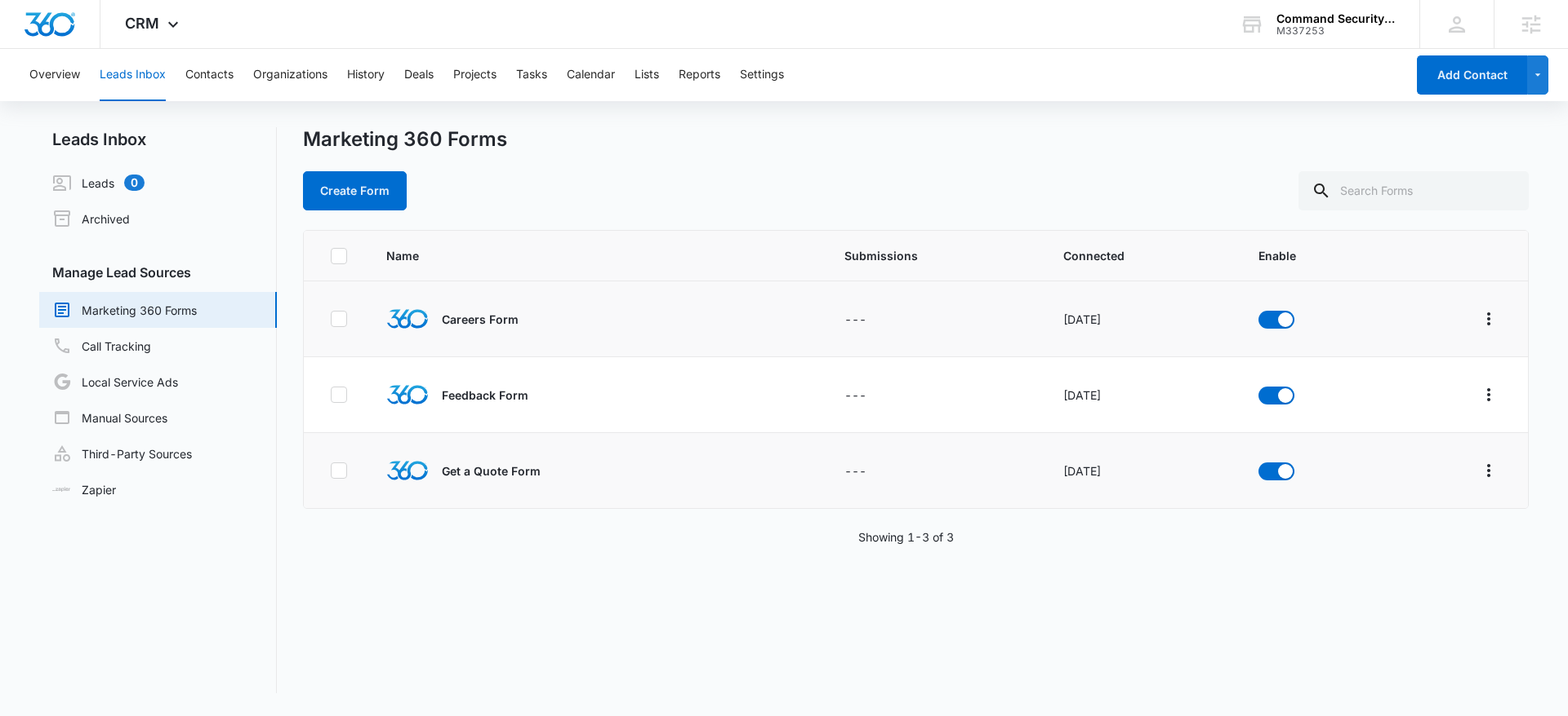
click at [1490, 316] on td at bounding box center [1458, 319] width 140 height 76
click at [1480, 321] on icon "Overflow Menu" at bounding box center [1489, 319] width 19 height 19
click at [1430, 412] on div "Field Mapping" at bounding box center [1403, 413] width 93 height 12
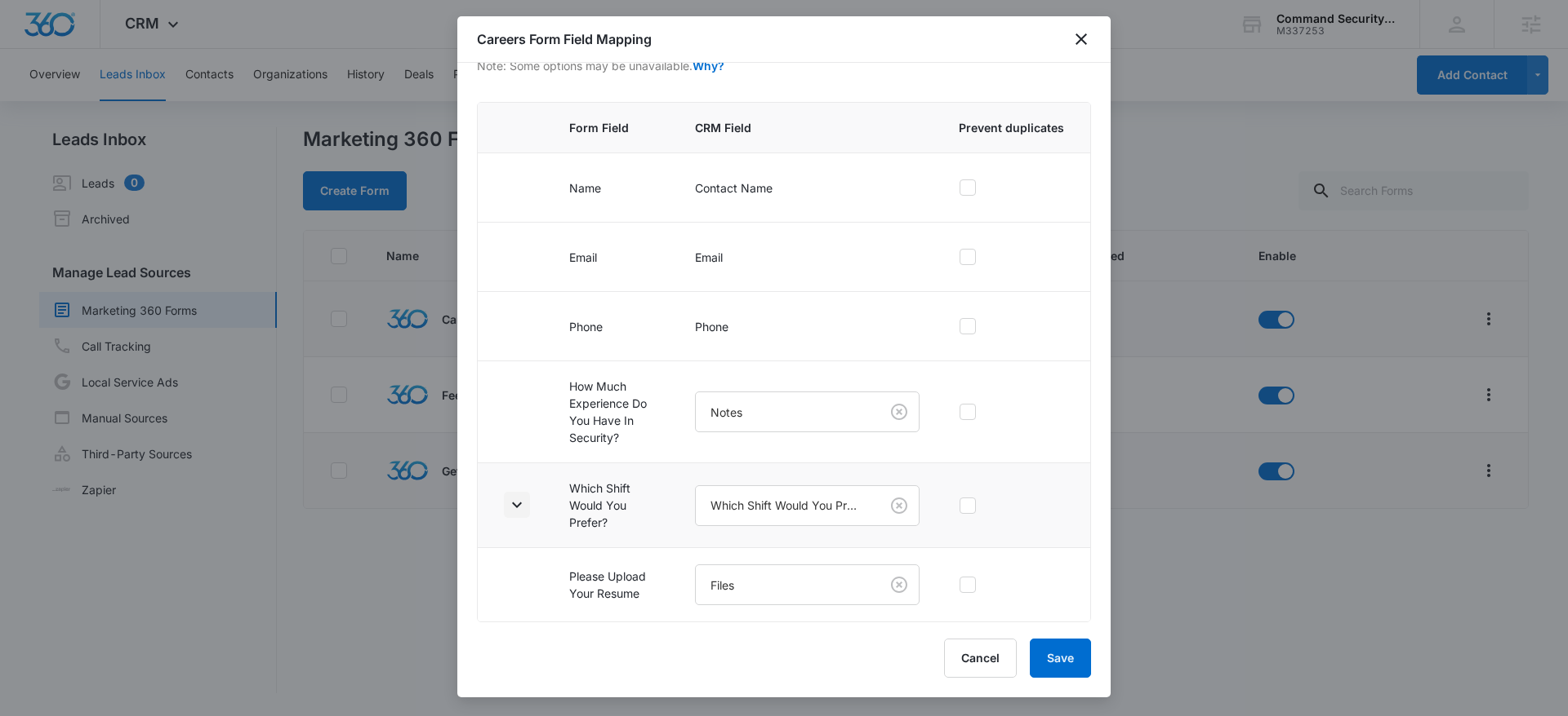
click at [524, 508] on icon "button" at bounding box center [517, 505] width 19 height 19
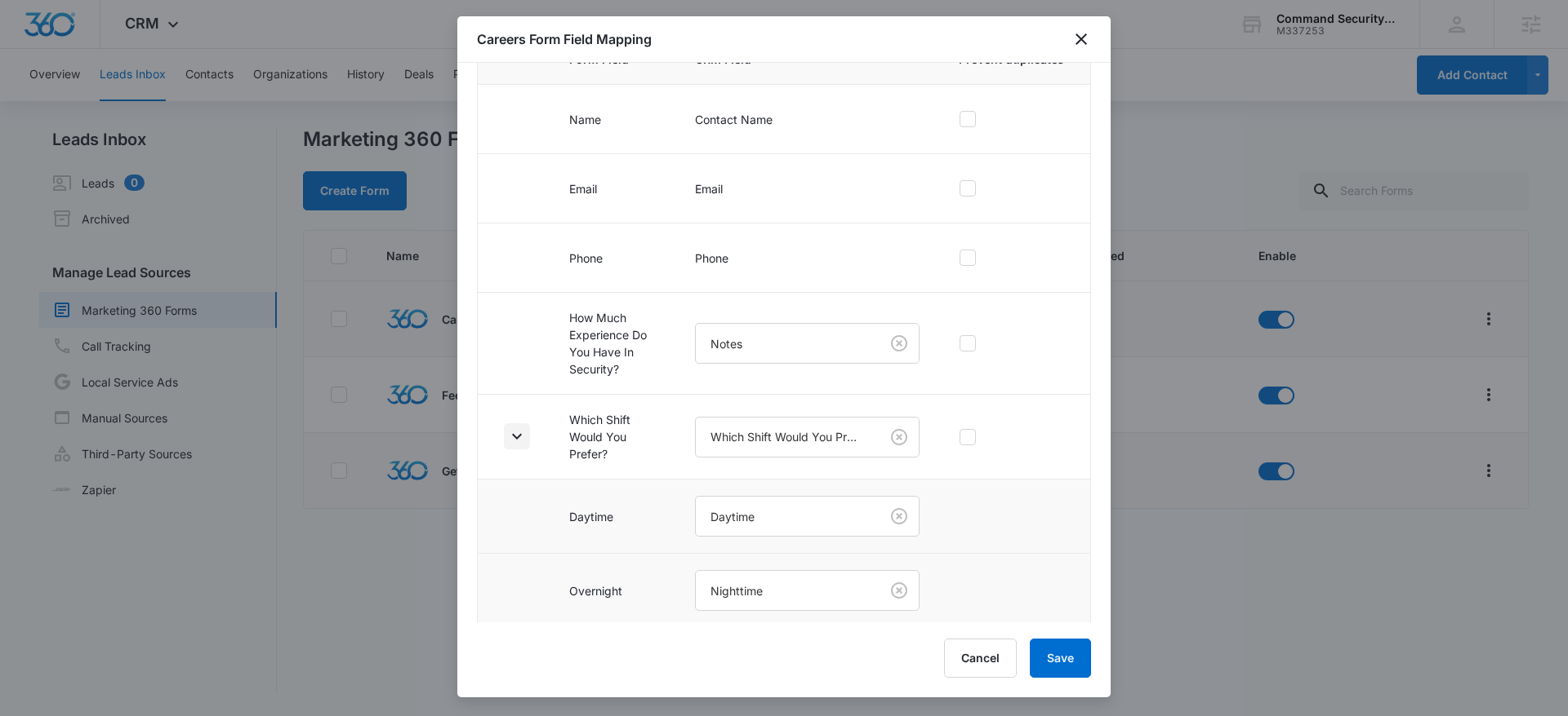
scroll to position [267, 0]
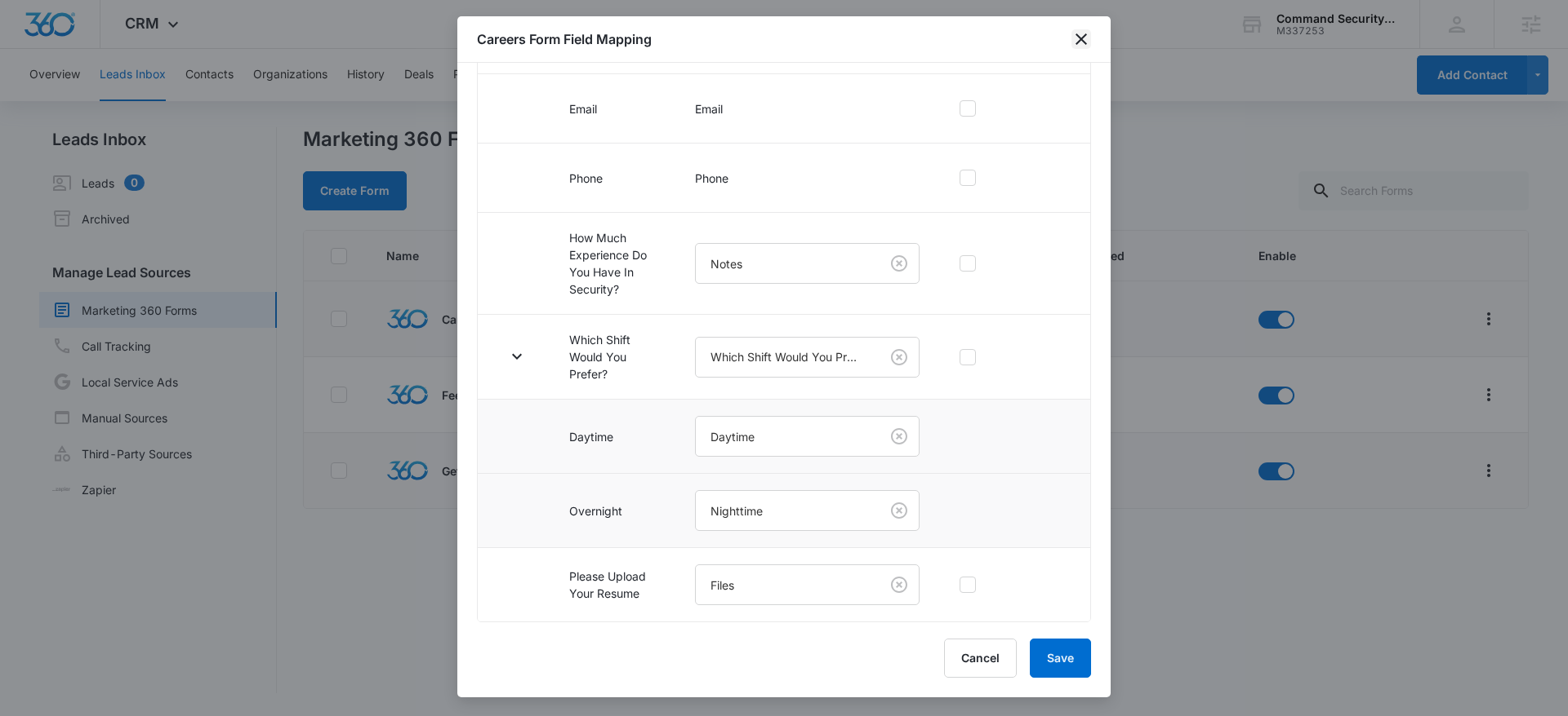
click at [1086, 40] on icon "close" at bounding box center [1081, 39] width 19 height 19
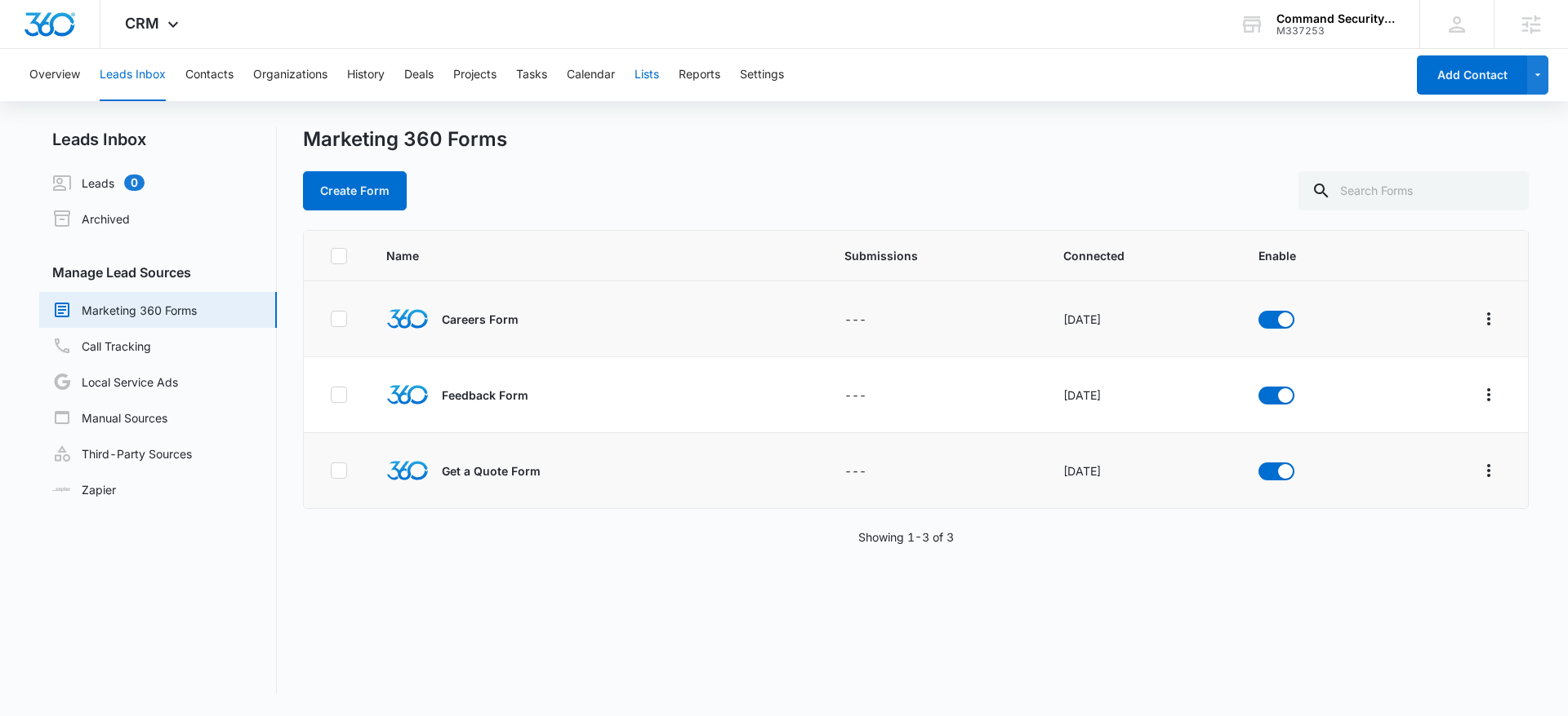
click at [653, 77] on button "Lists" at bounding box center [646, 75] width 24 height 52
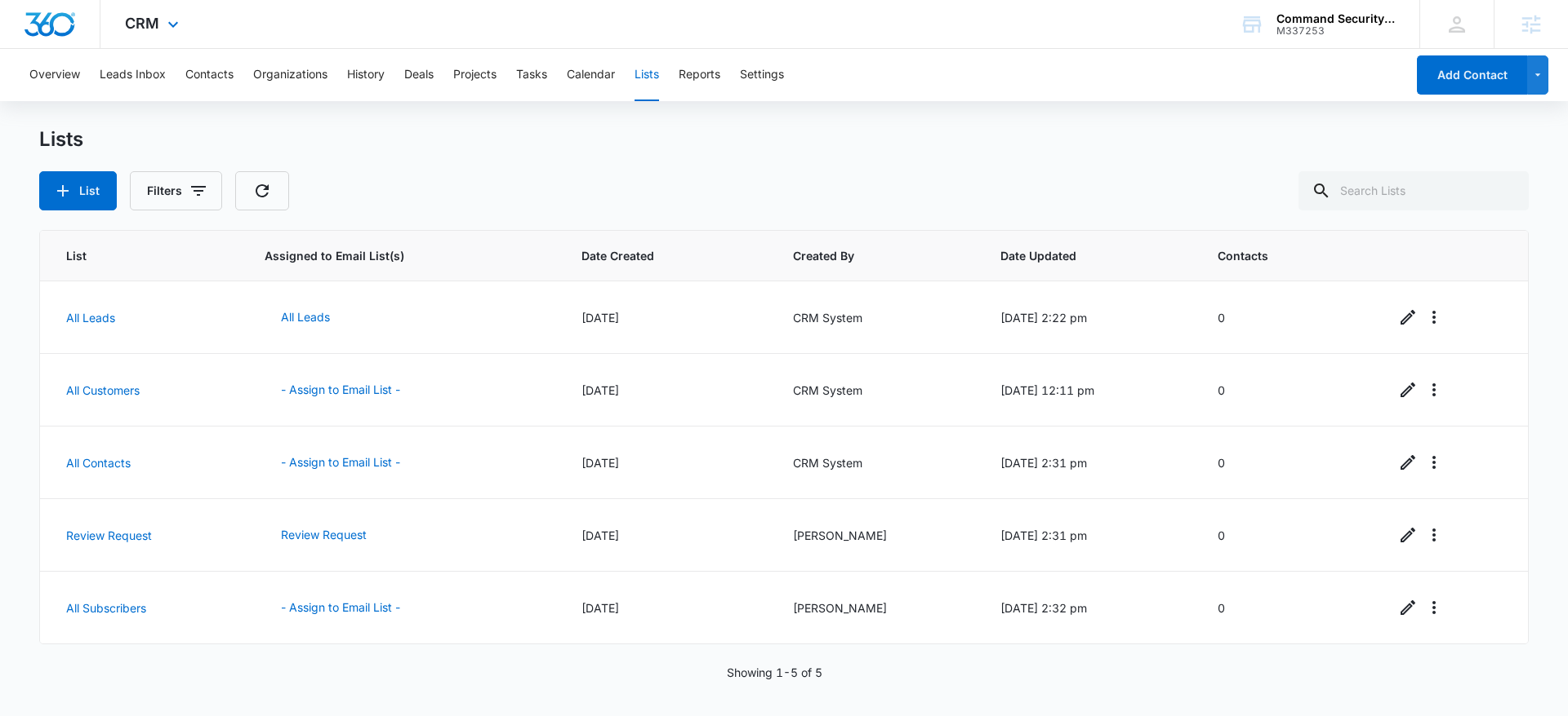
click at [161, 19] on div "CRM Apps Reputation Websites Forms CRM Email Social Shop Content Ads Intelligen…" at bounding box center [153, 24] width 107 height 48
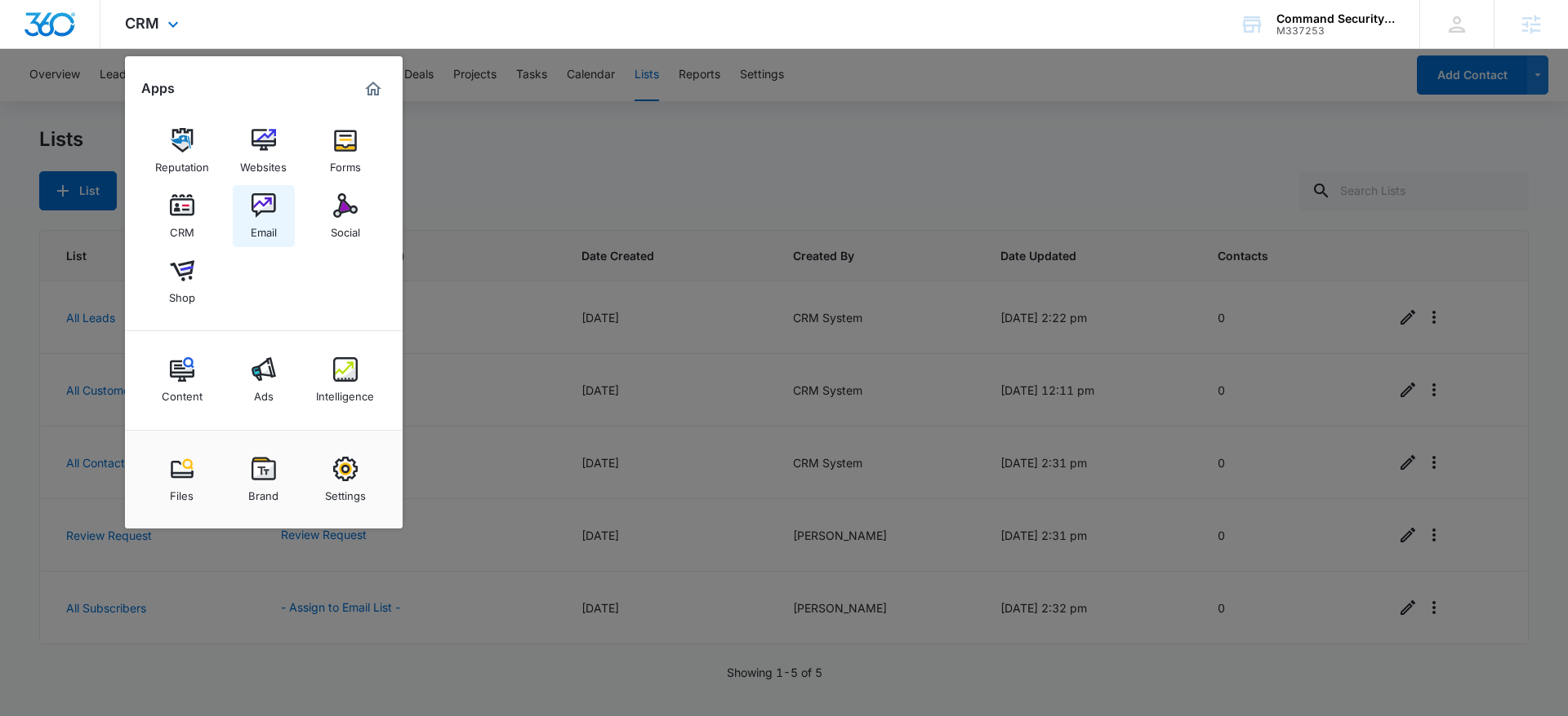
click at [243, 223] on link "Email" at bounding box center [263, 216] width 62 height 62
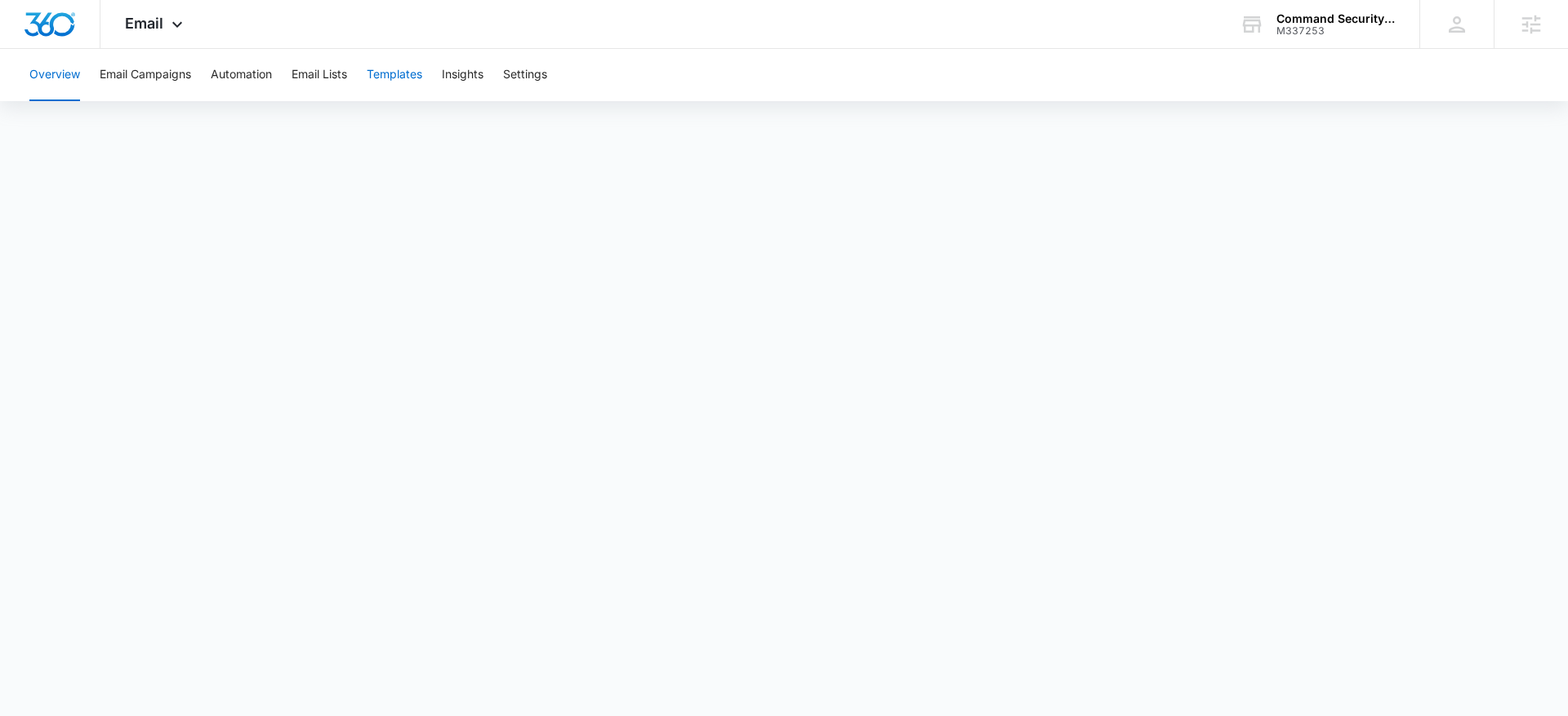
click at [392, 83] on button "Templates" at bounding box center [394, 75] width 56 height 52
click at [307, 77] on button "Email Lists" at bounding box center [319, 75] width 56 height 52
click at [215, 77] on button "Automation" at bounding box center [241, 75] width 62 height 52
click at [117, 18] on div "Email Apps Reputation Websites Forms CRM Email Social Shop Content Ads Intellig…" at bounding box center [155, 24] width 111 height 48
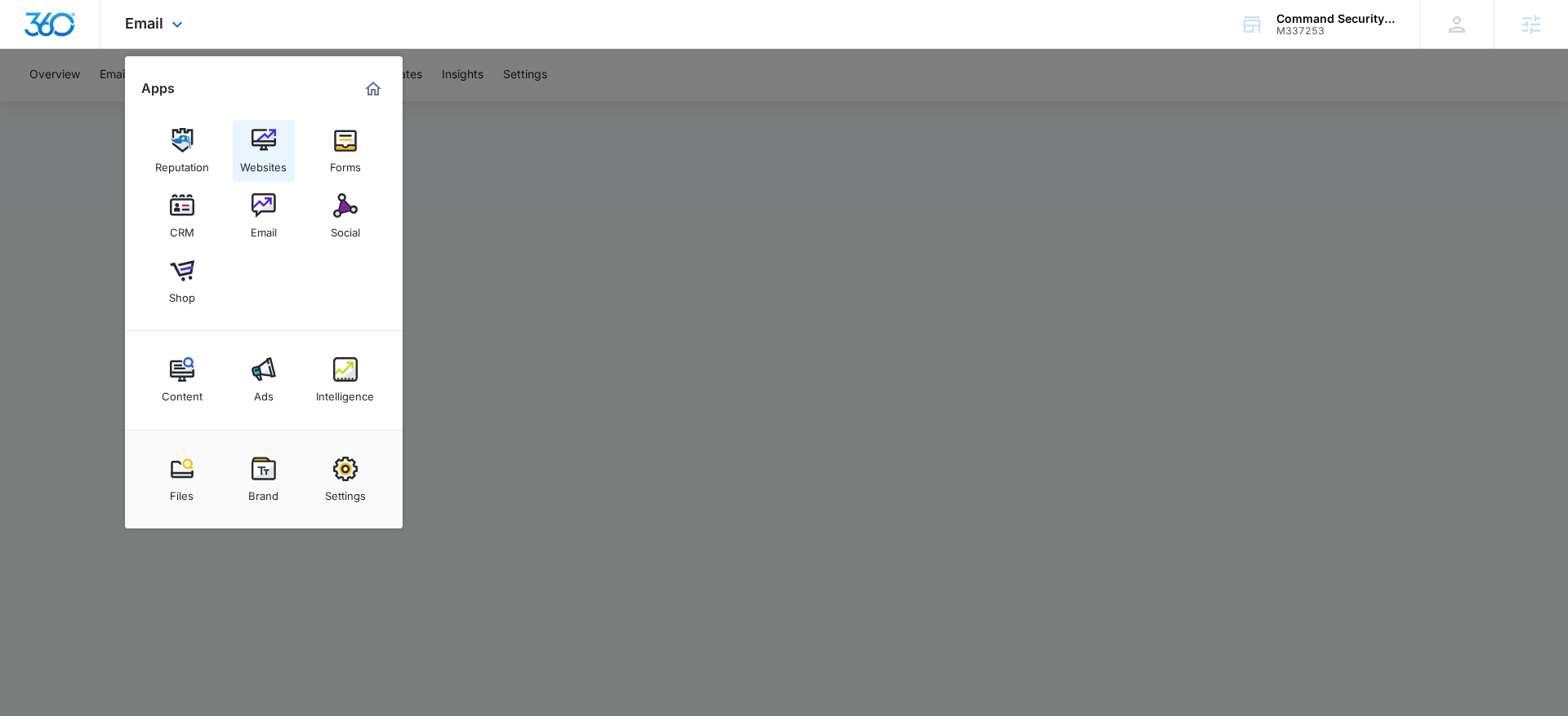
click at [253, 137] on img at bounding box center [263, 140] width 24 height 24
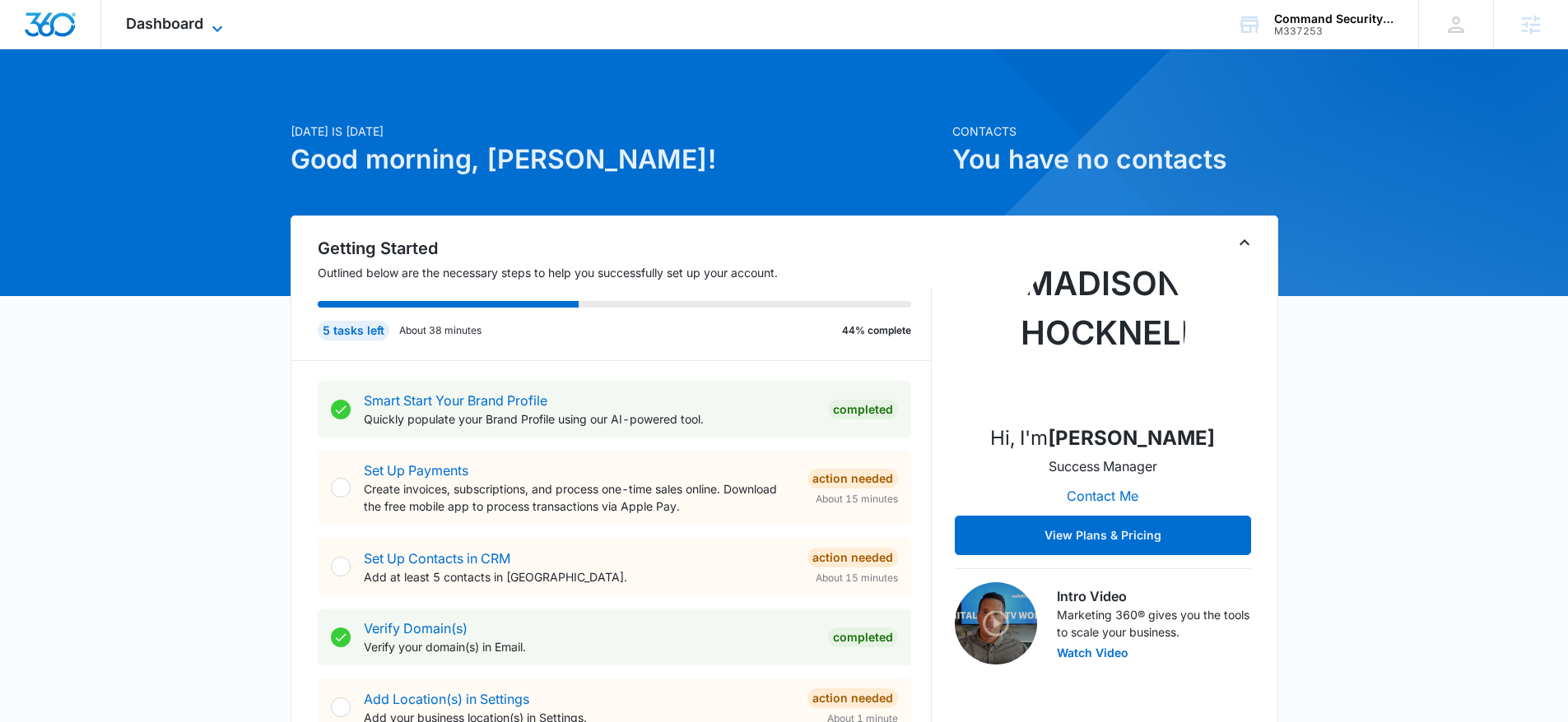
click at [137, 20] on span "Dashboard" at bounding box center [165, 23] width 78 height 17
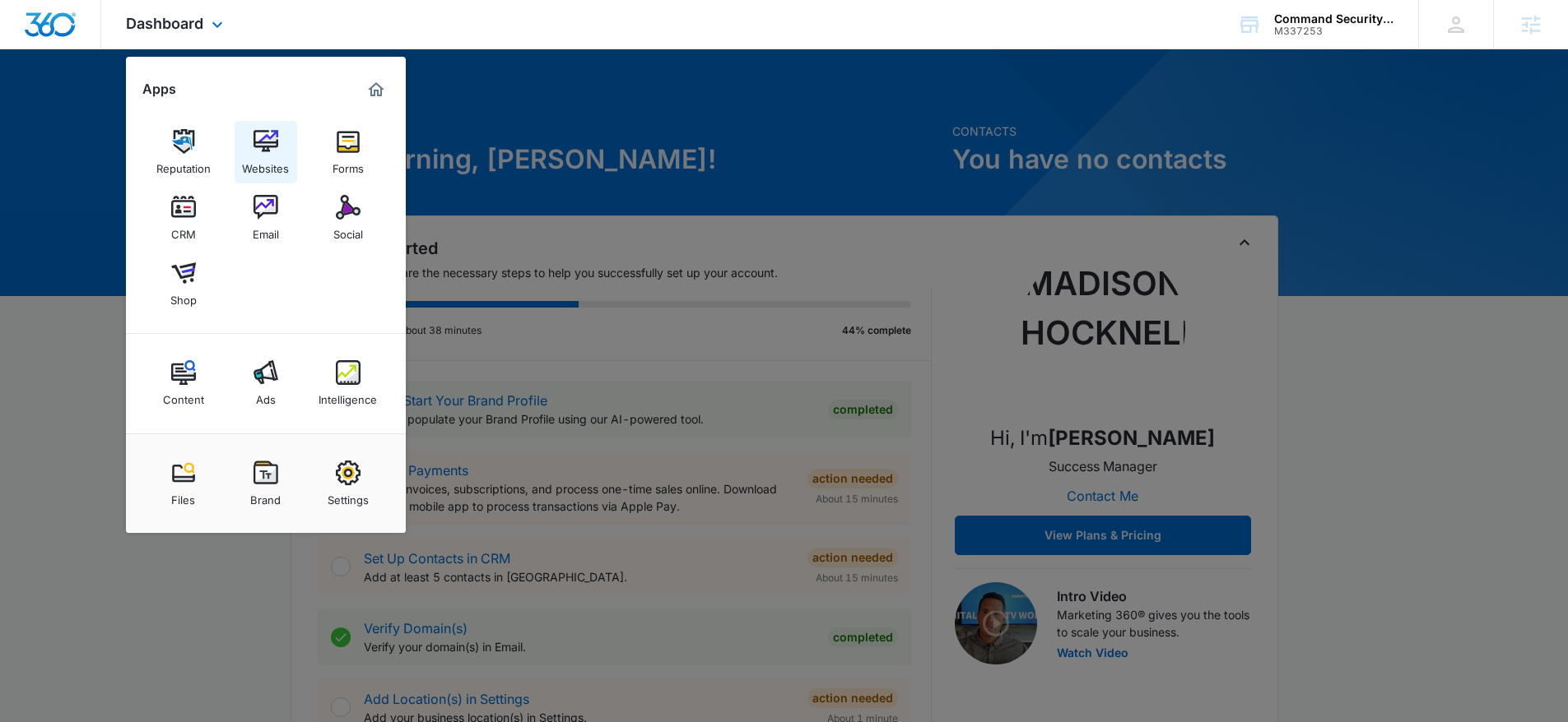
click at [262, 161] on div "Websites" at bounding box center [265, 164] width 47 height 21
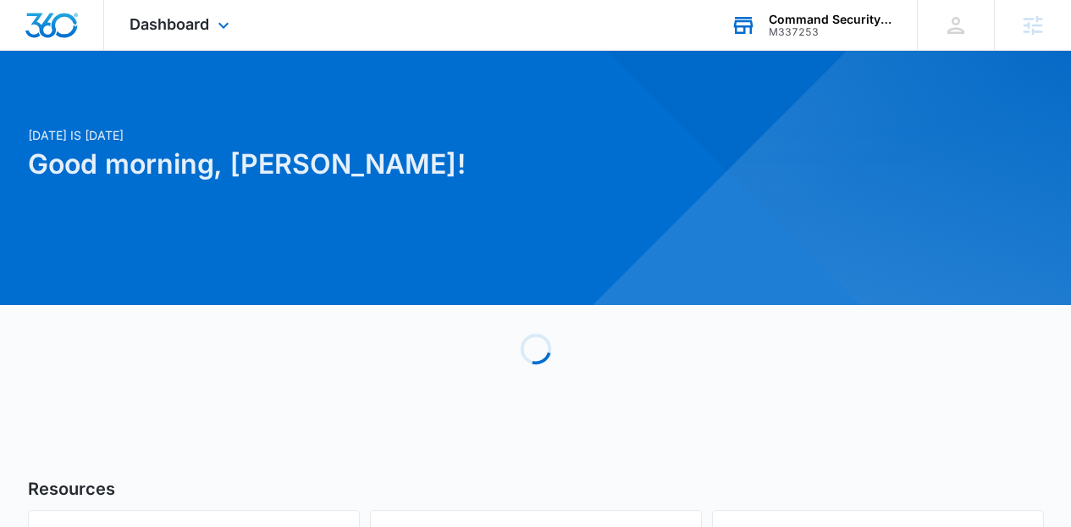
click at [814, 19] on div "Command Security And Investigations" at bounding box center [831, 20] width 124 height 14
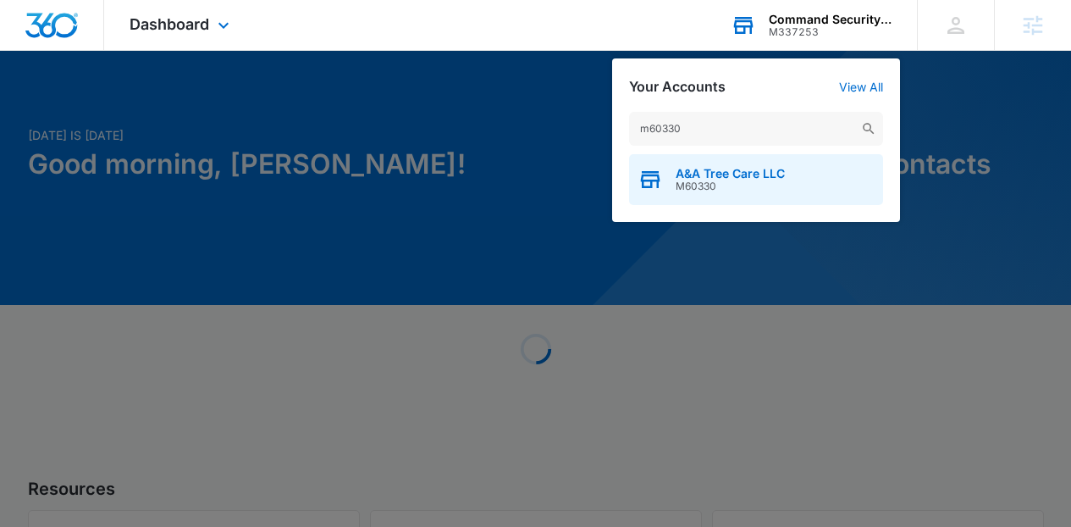
type input "m60330"
click at [689, 187] on span "M60330" at bounding box center [730, 186] width 109 height 12
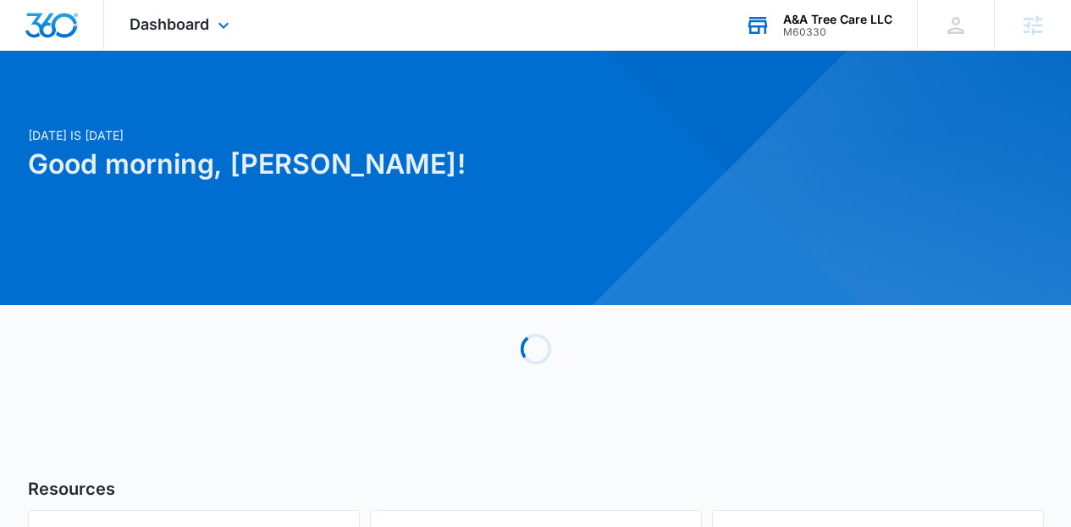
click at [207, 37] on div "Dashboard Apps Reputation Websites Forms CRM Email Social Content Ads Intellige…" at bounding box center [181, 25] width 155 height 50
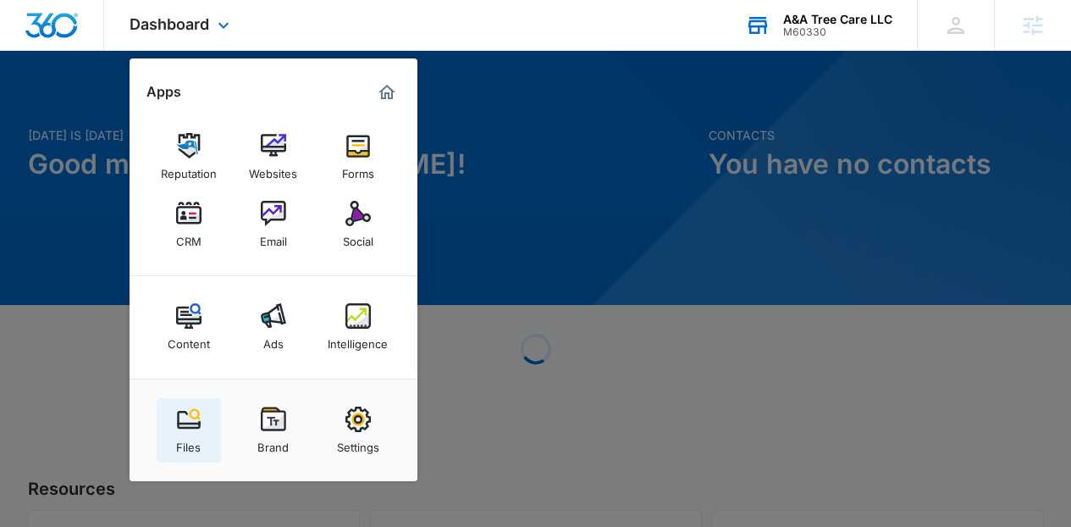
click at [181, 444] on div "Files" at bounding box center [188, 443] width 25 height 22
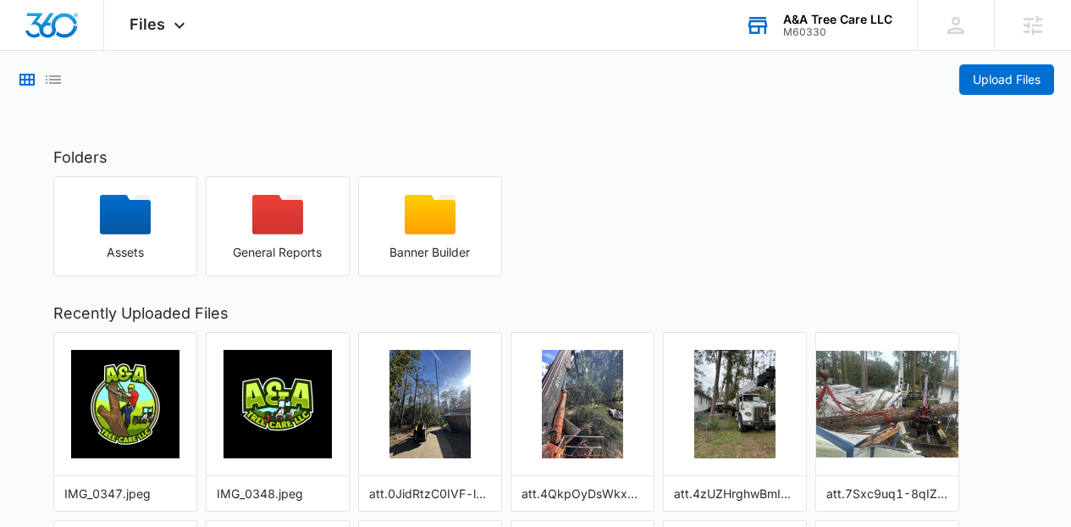
scroll to position [229, 0]
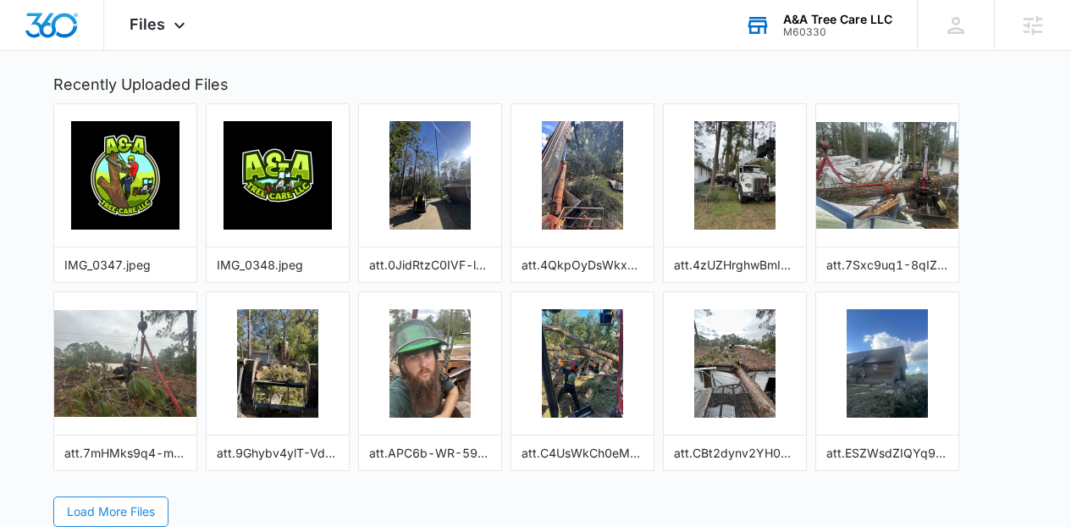
click at [146, 510] on span "Load More Files" at bounding box center [111, 511] width 88 height 19
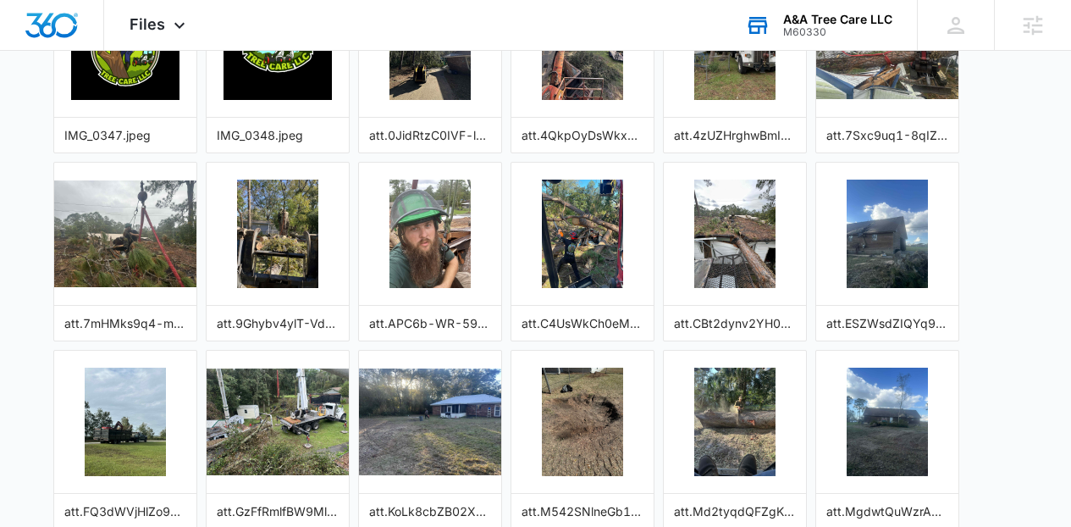
scroll to position [605, 0]
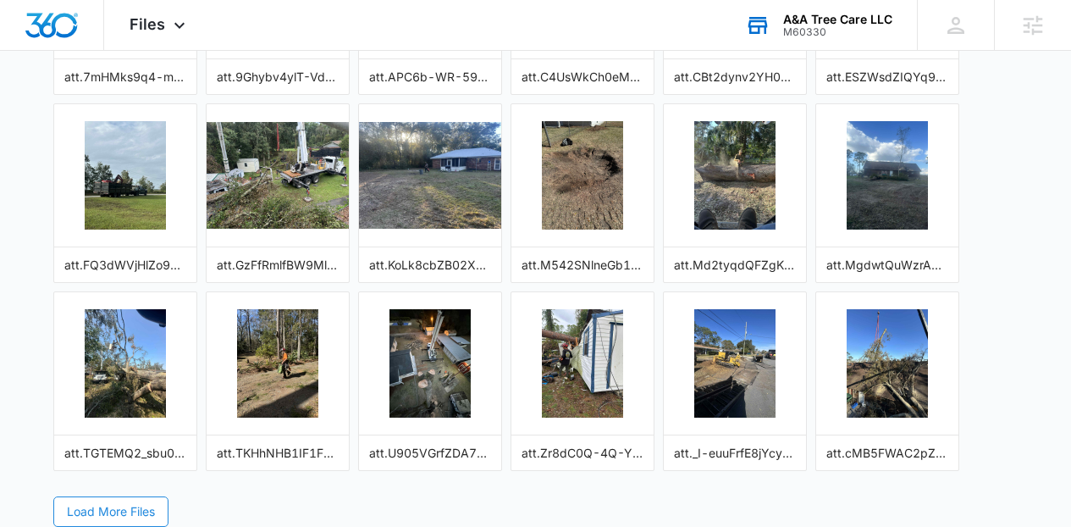
click at [157, 507] on button "Load More Files" at bounding box center [110, 511] width 115 height 30
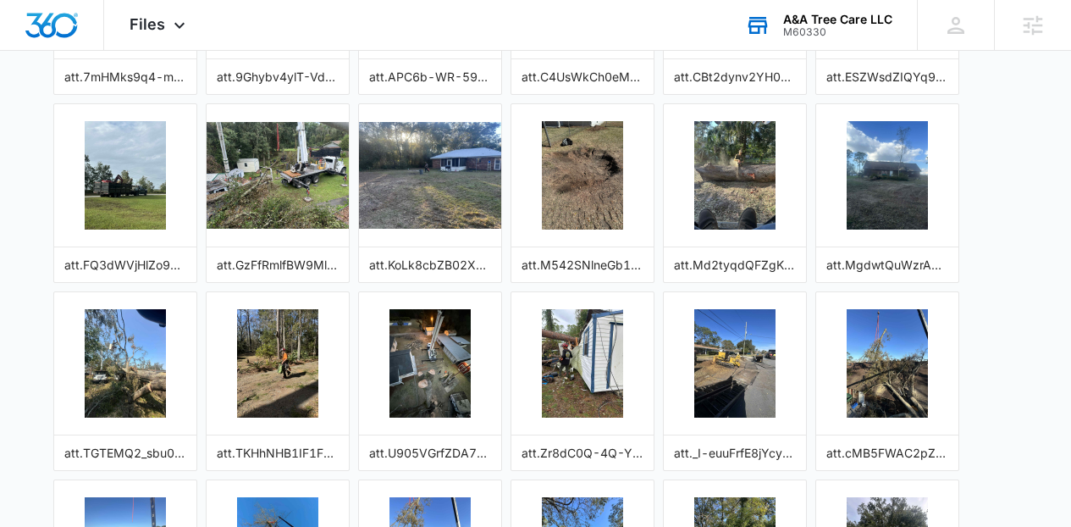
click at [133, 509] on div at bounding box center [125, 498] width 142 height 37
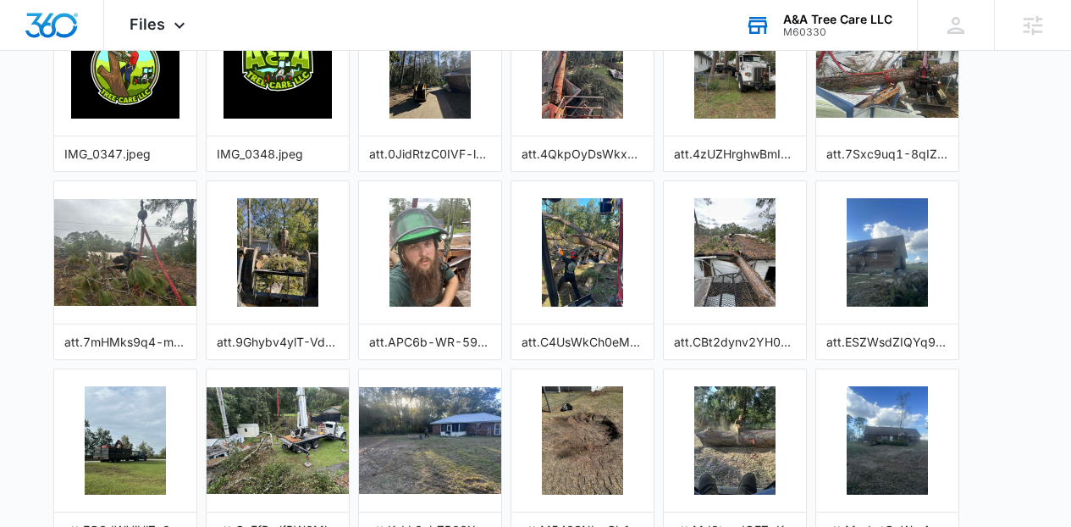
scroll to position [0, 0]
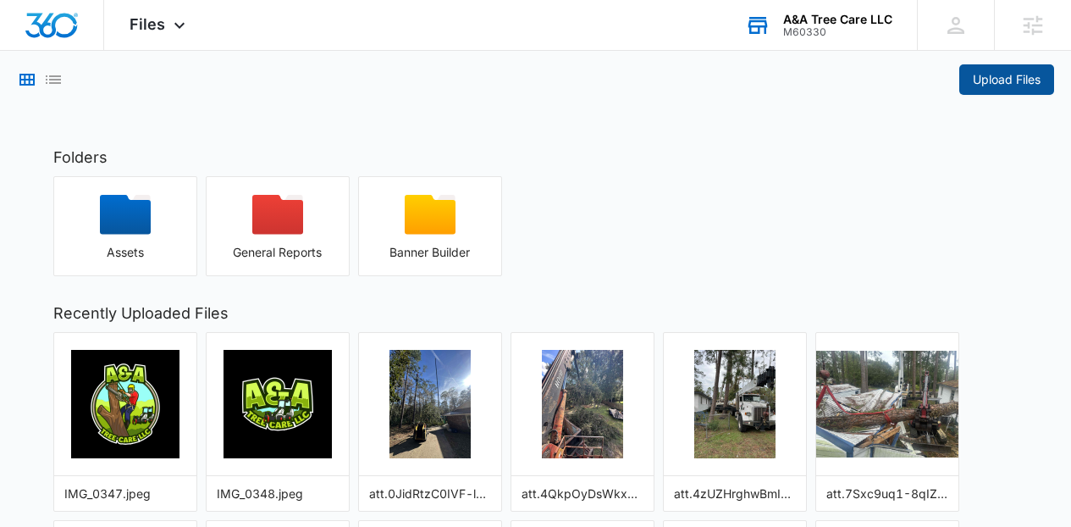
click at [986, 78] on span "Upload Files" at bounding box center [1007, 79] width 68 height 19
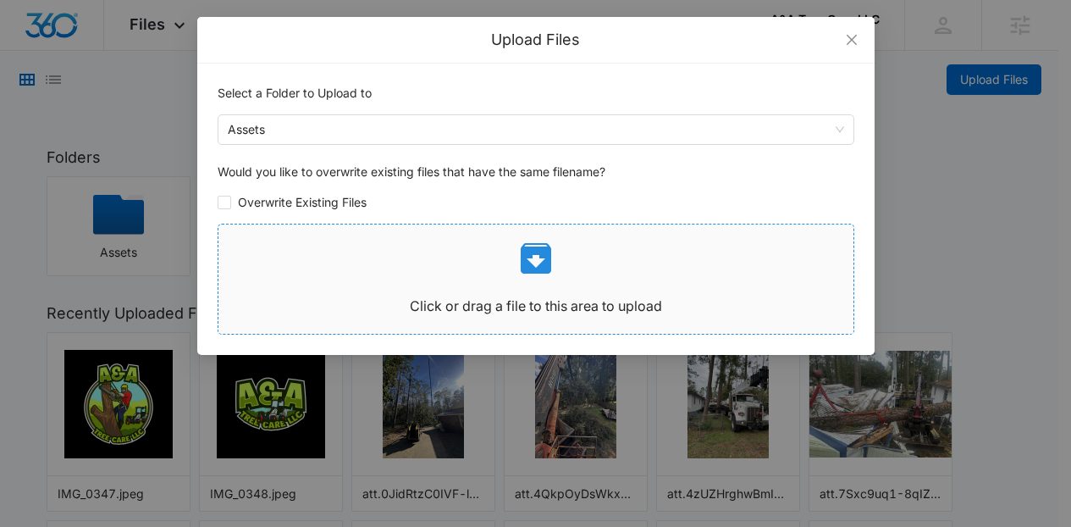
click at [452, 224] on span "Click or drag a file to this area to upload" at bounding box center [535, 278] width 635 height 109
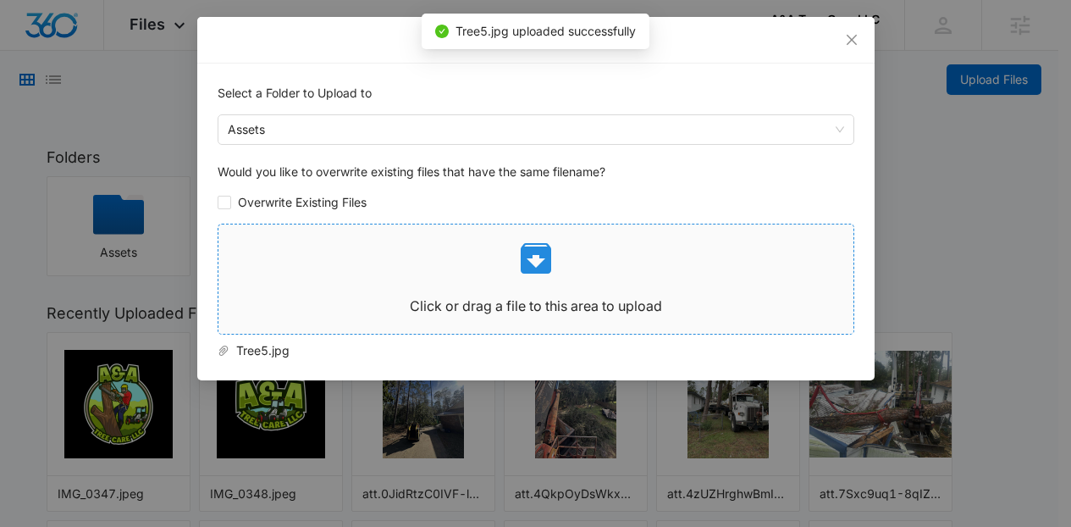
click at [668, 275] on p at bounding box center [535, 258] width 635 height 41
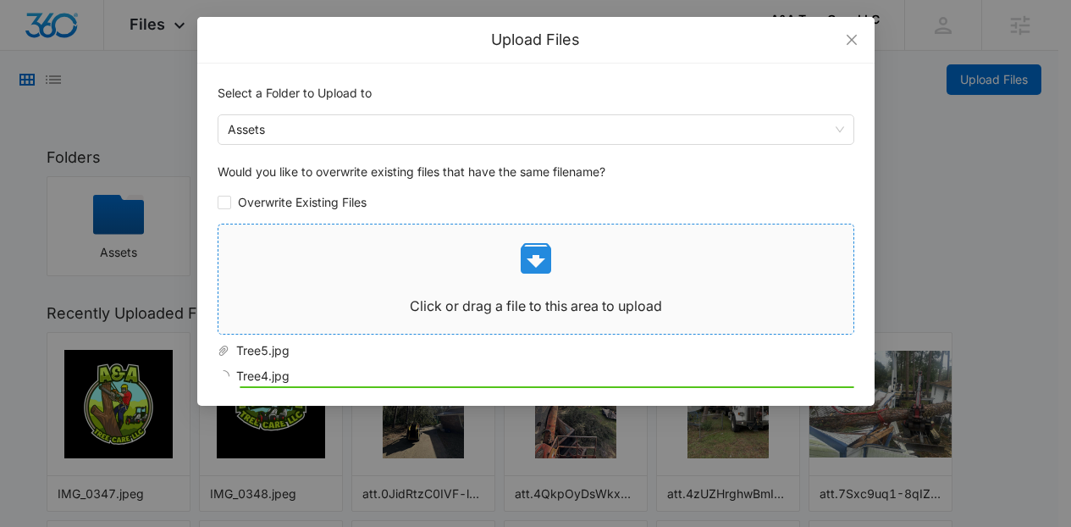
click at [514, 264] on p at bounding box center [535, 258] width 635 height 41
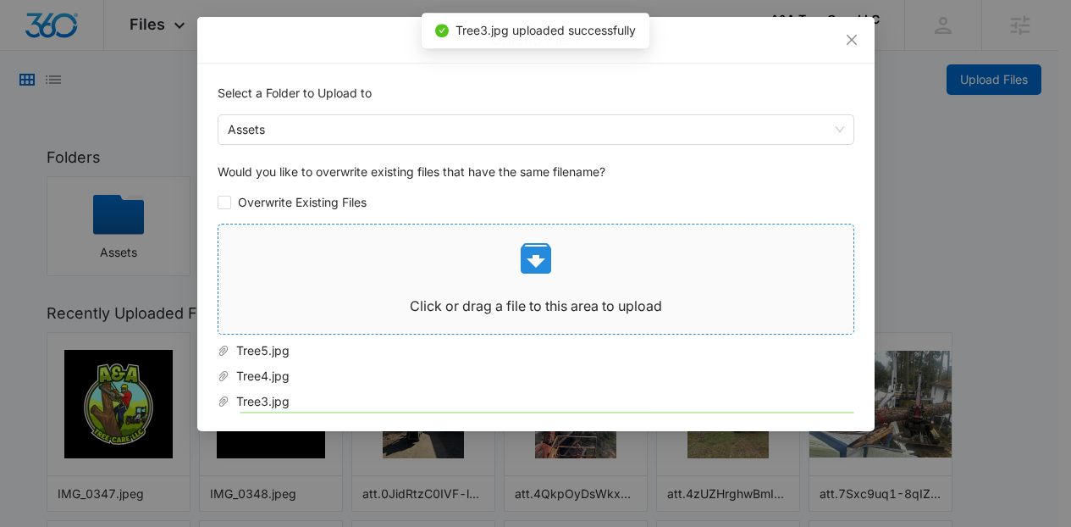
click at [642, 262] on p at bounding box center [535, 258] width 635 height 41
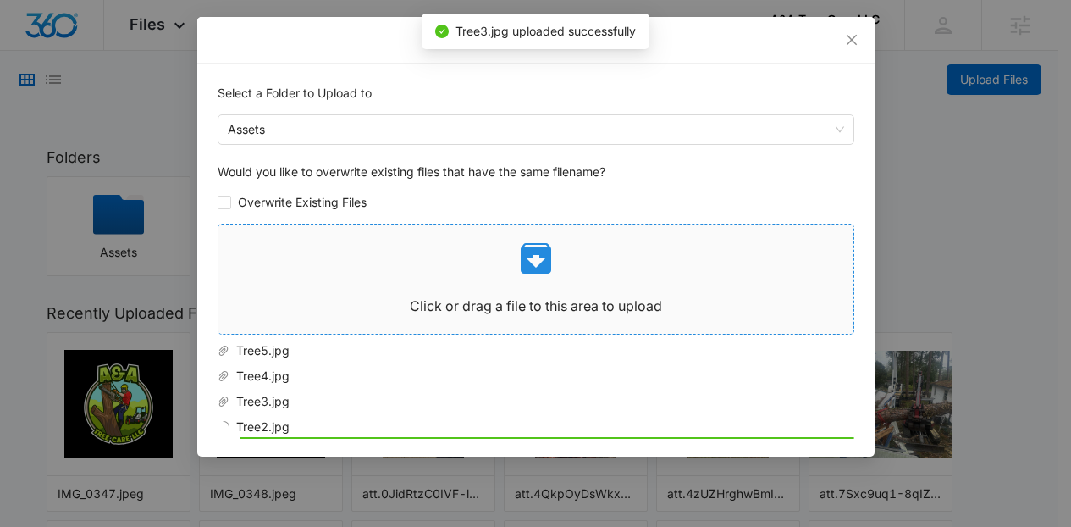
click at [645, 273] on p at bounding box center [535, 258] width 635 height 41
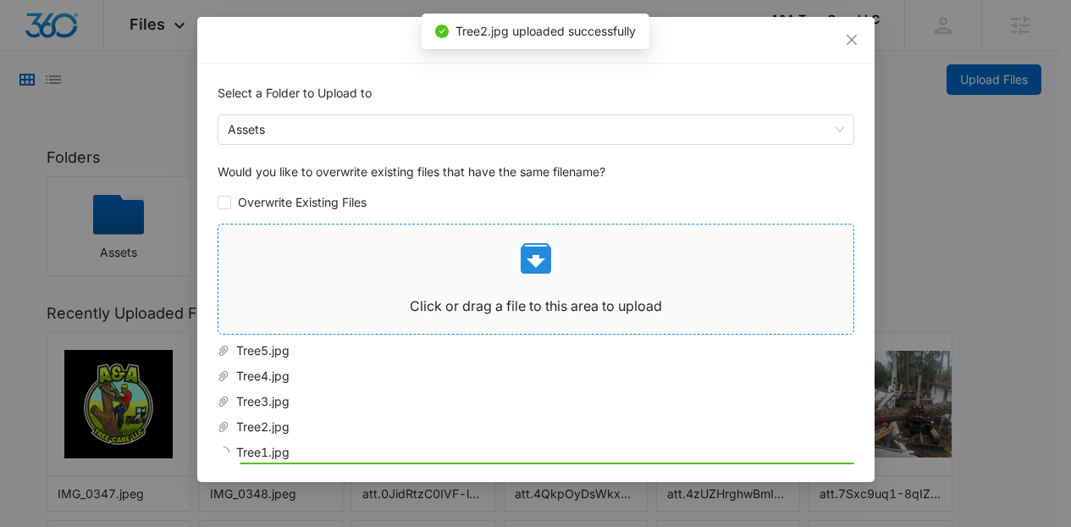
click at [497, 291] on div "Click or drag a file to this area to upload" at bounding box center [535, 279] width 635 height 82
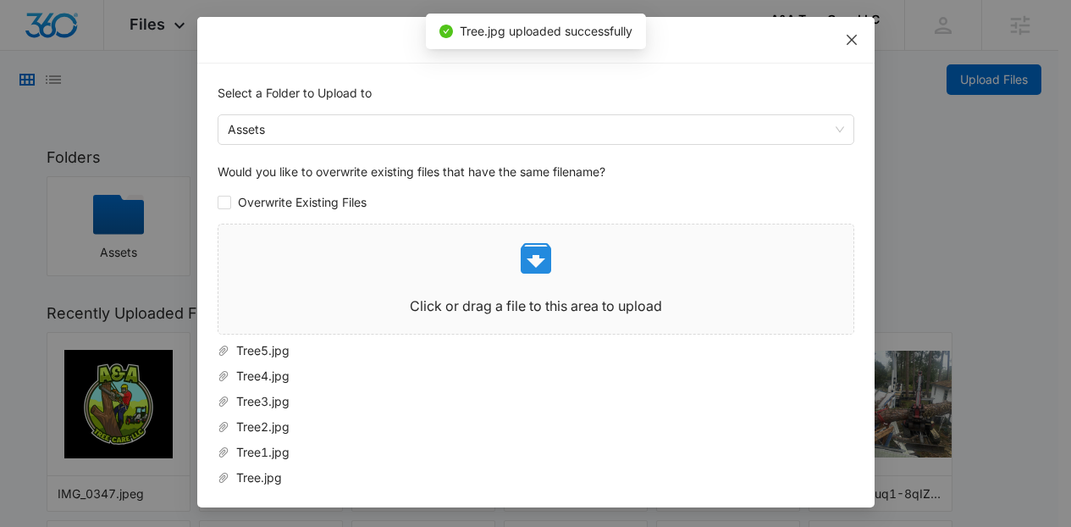
click at [846, 38] on icon "close" at bounding box center [851, 40] width 10 height 10
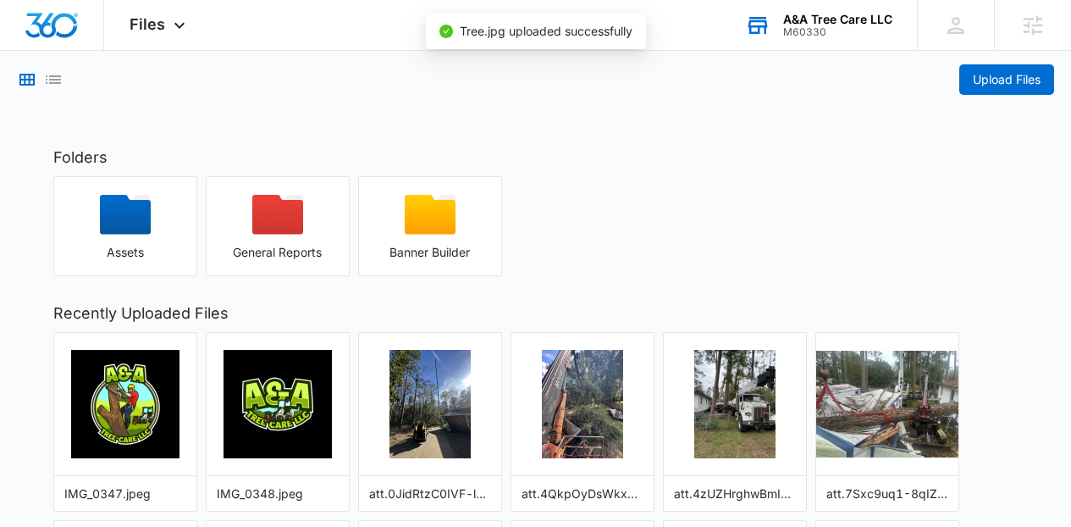
drag, startPoint x: 1032, startPoint y: 197, endPoint x: 1083, endPoint y: 163, distance: 61.1
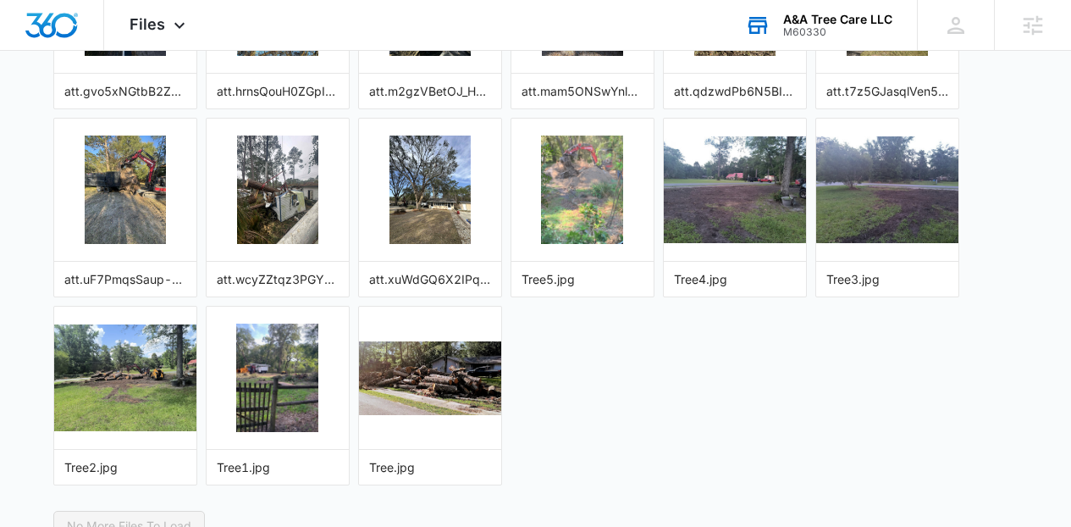
scroll to position [1169, 0]
